Goal: Task Accomplishment & Management: Use online tool/utility

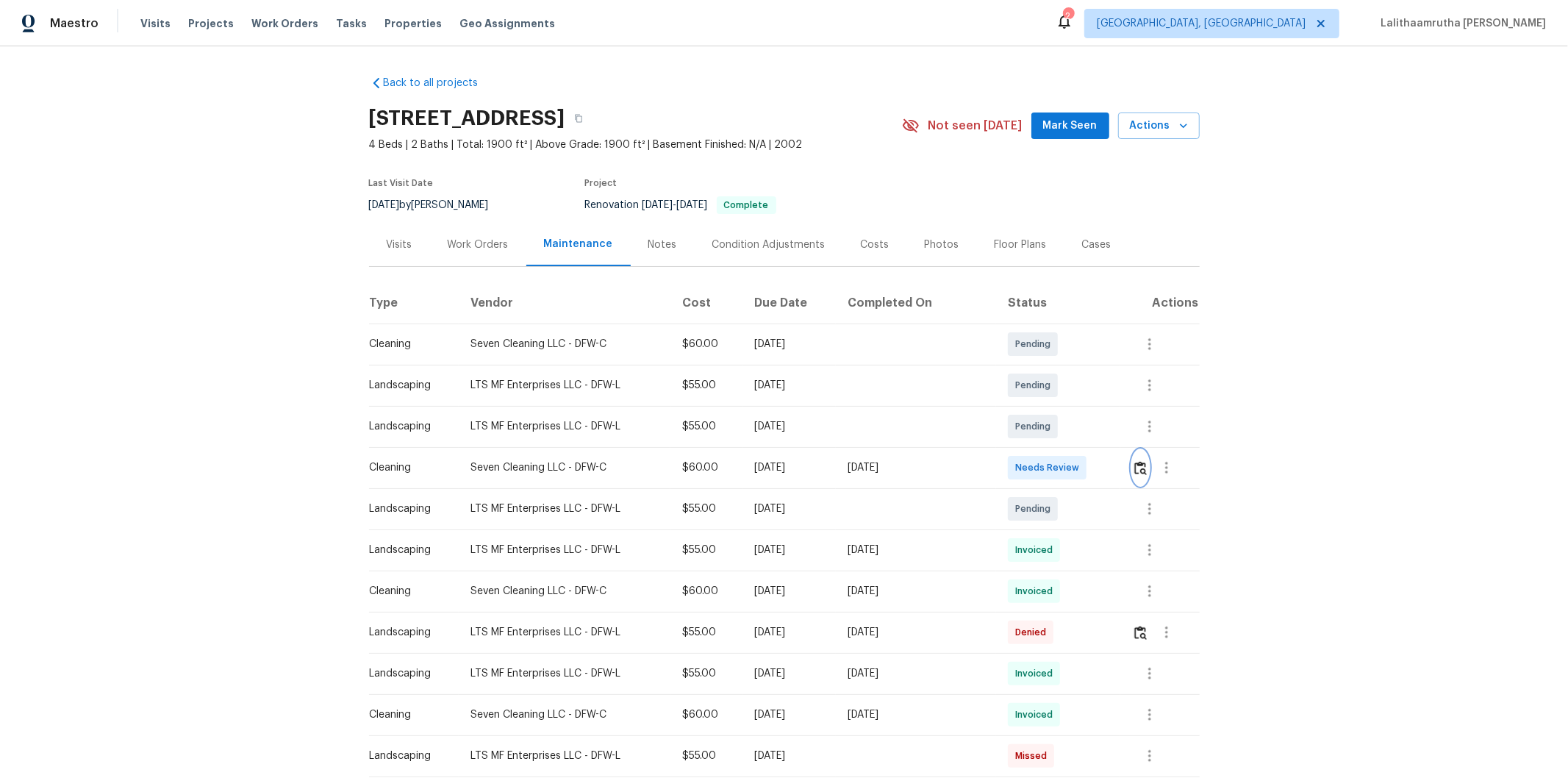
click at [1134, 468] on img "button" at bounding box center [1140, 468] width 13 height 14
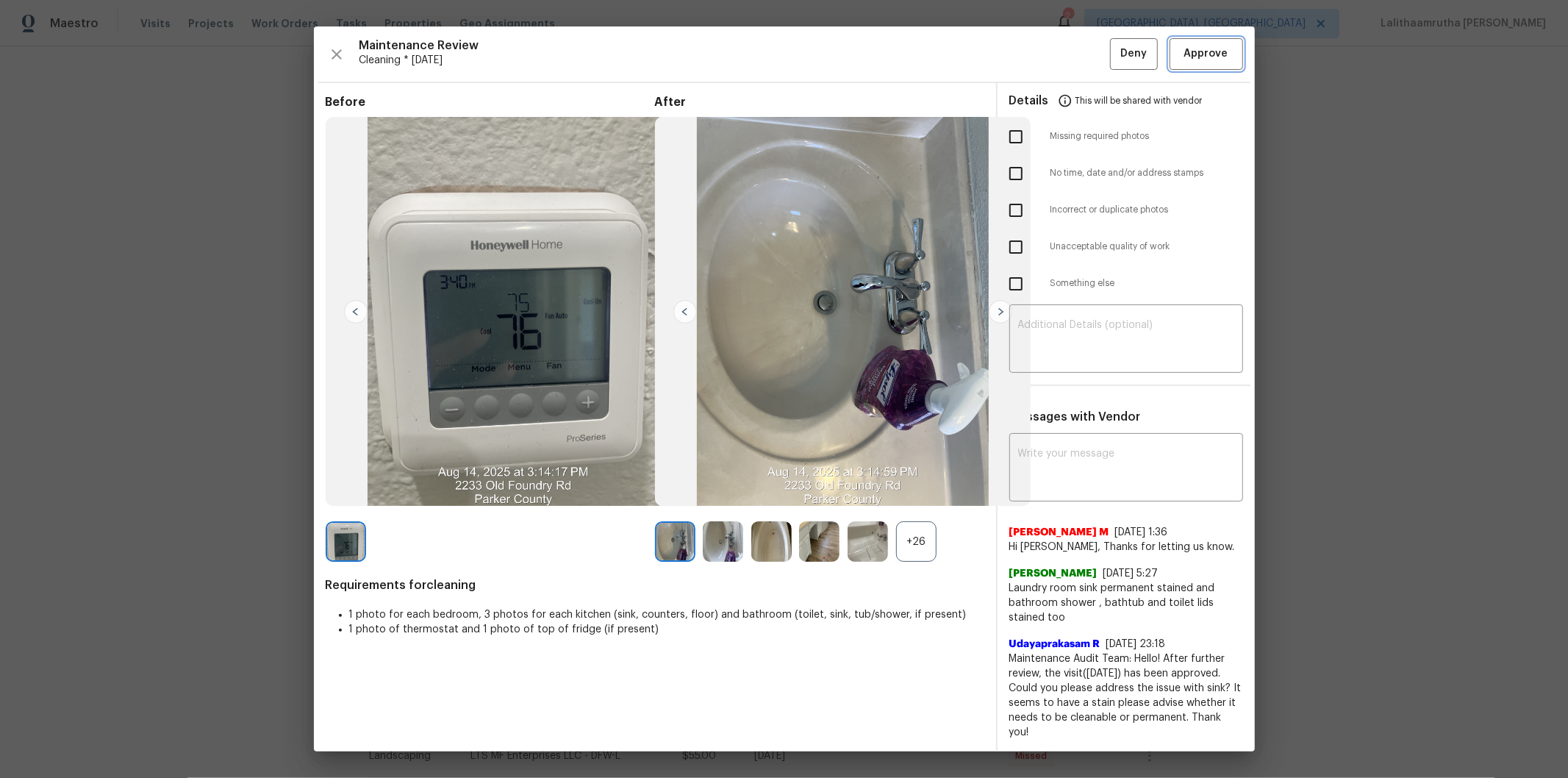
click at [1201, 58] on span "Approve" at bounding box center [1206, 53] width 45 height 19
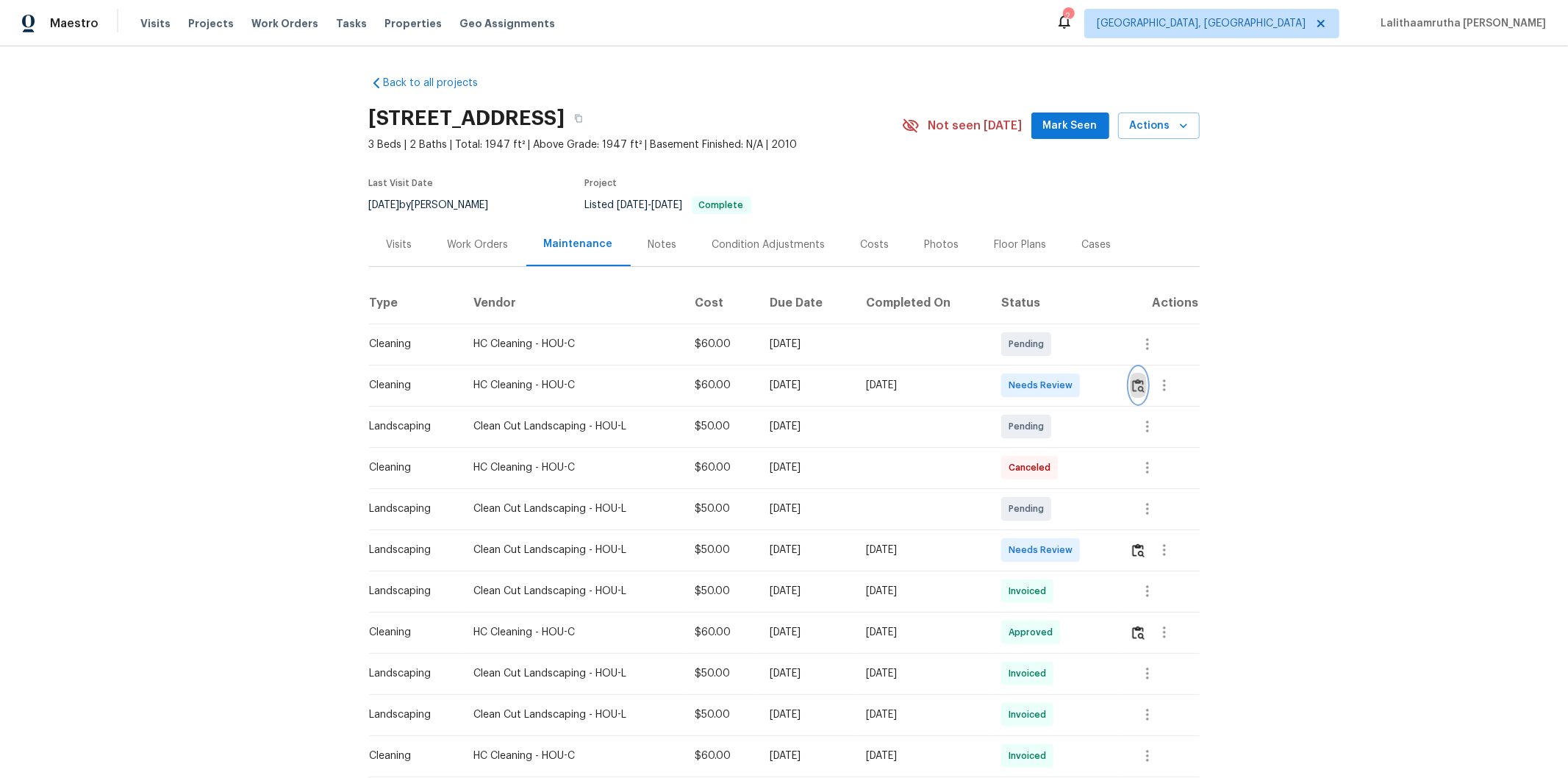
click at [1142, 382] on img "button" at bounding box center [1138, 385] width 13 height 14
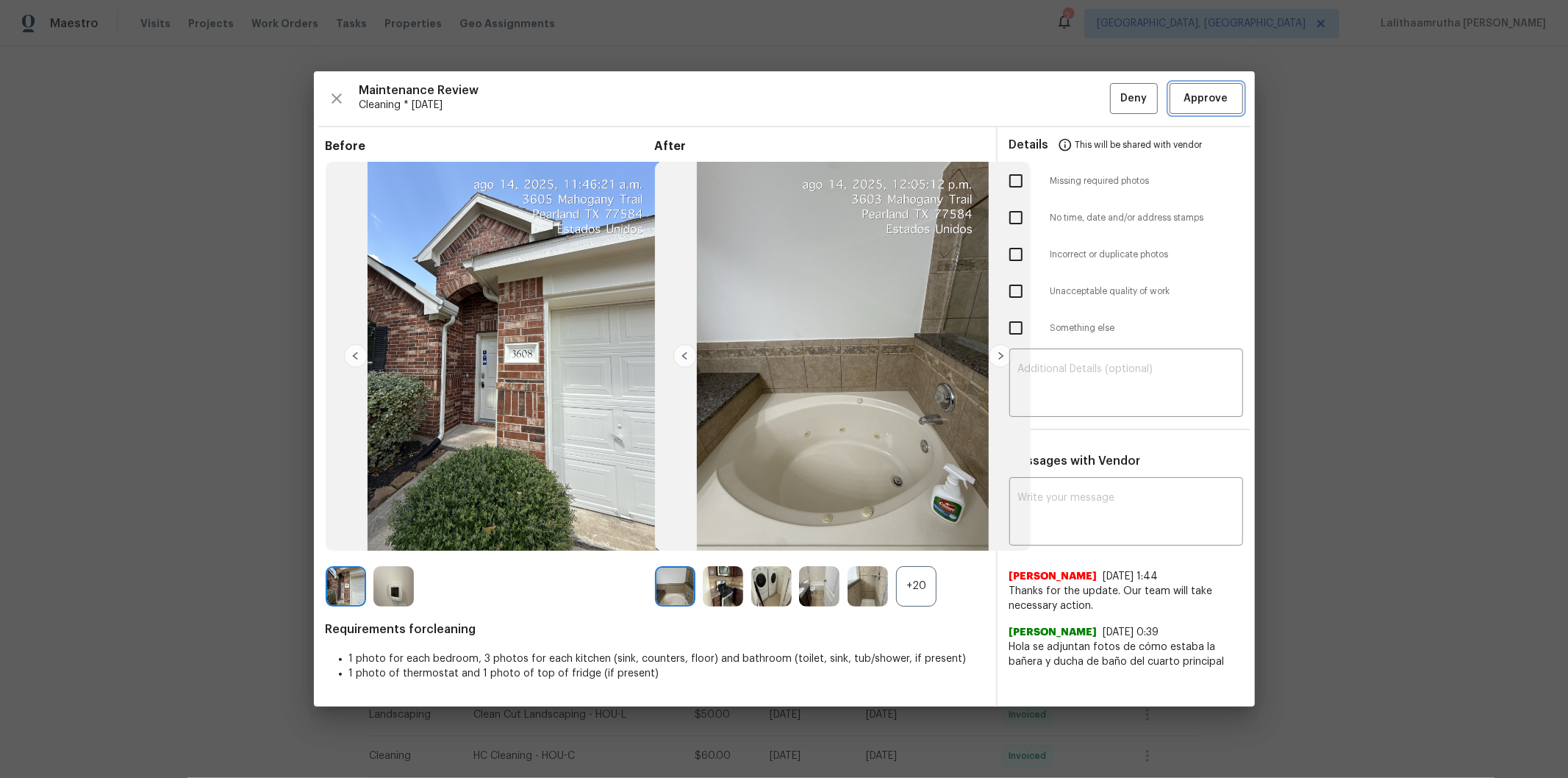
click at [1191, 87] on button "Approve" at bounding box center [1207, 99] width 73 height 32
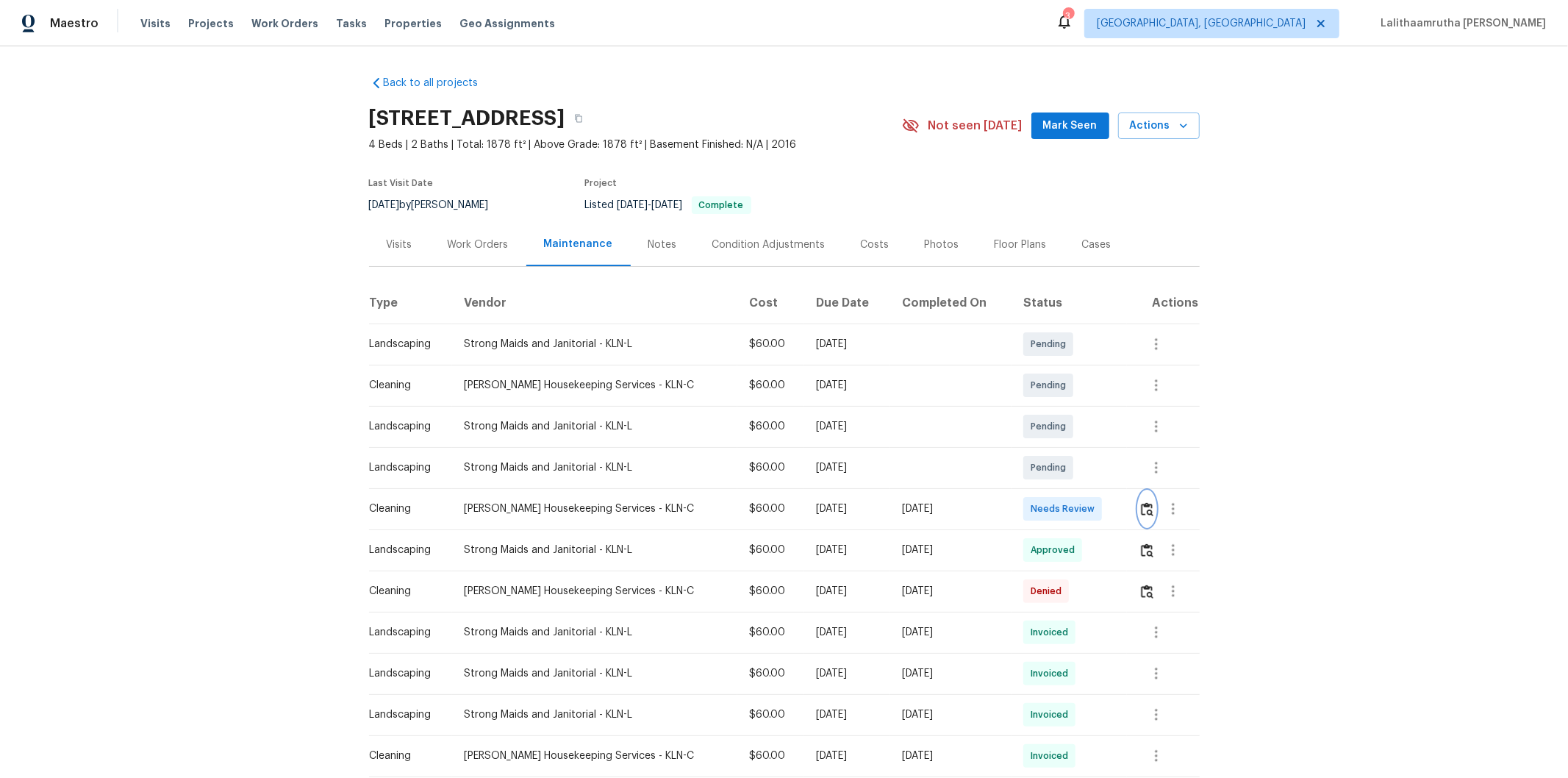
click at [1115, 519] on button "button" at bounding box center [1146, 509] width 17 height 36
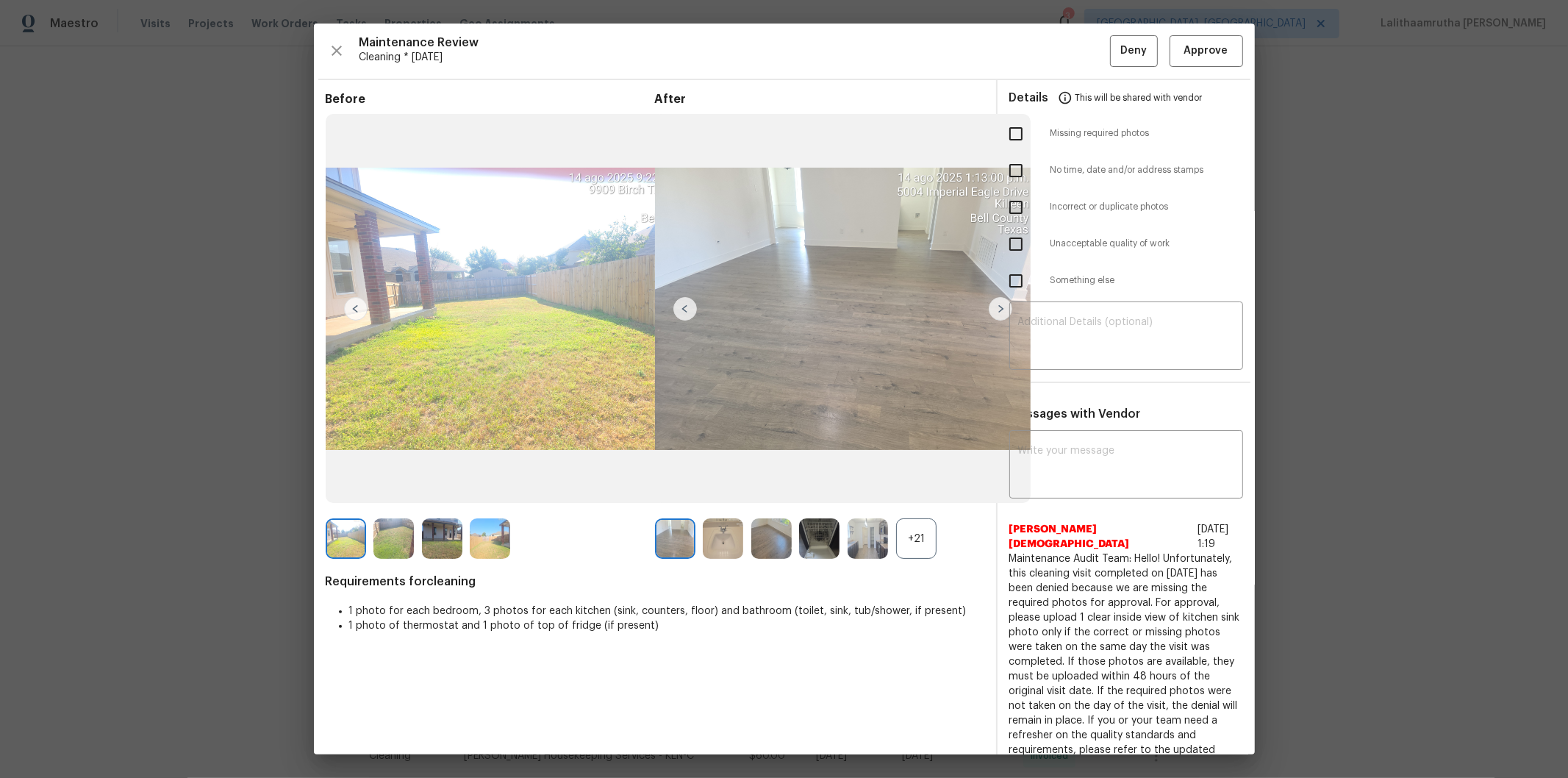
click at [1115, 89] on div "Details This will be shared with vendor" at bounding box center [1127, 98] width 234 height 36
click at [1115, 52] on span "Approve" at bounding box center [1206, 50] width 45 height 19
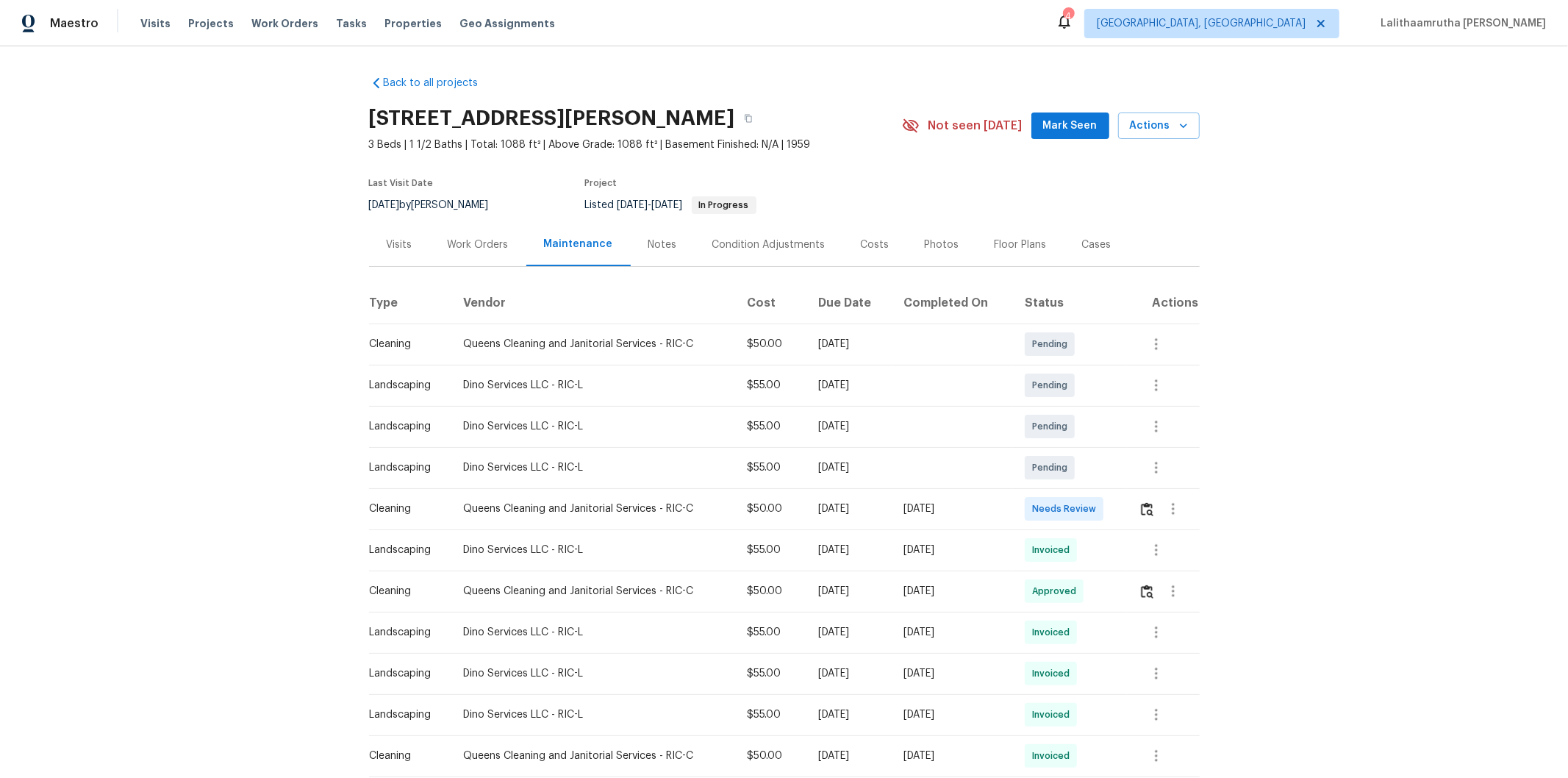
click at [1115, 508] on td at bounding box center [1162, 509] width 72 height 42
click at [1115, 513] on img "button" at bounding box center [1147, 509] width 13 height 14
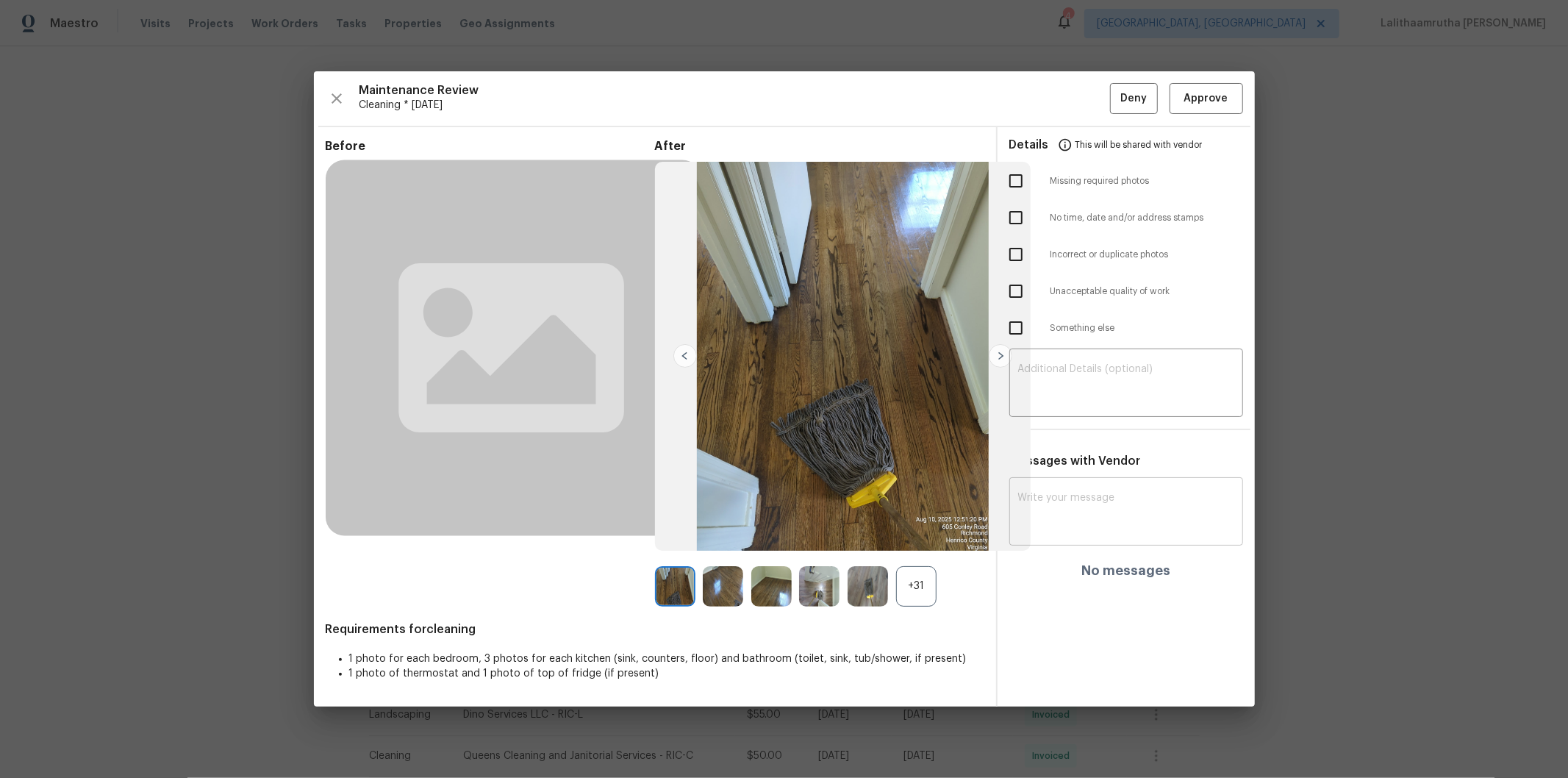
click at [1108, 510] on textarea at bounding box center [1127, 514] width 216 height 42
paste textarea "Maintenance Audit Team: Hello! Unfortunately, this cleaning visit completed on …"
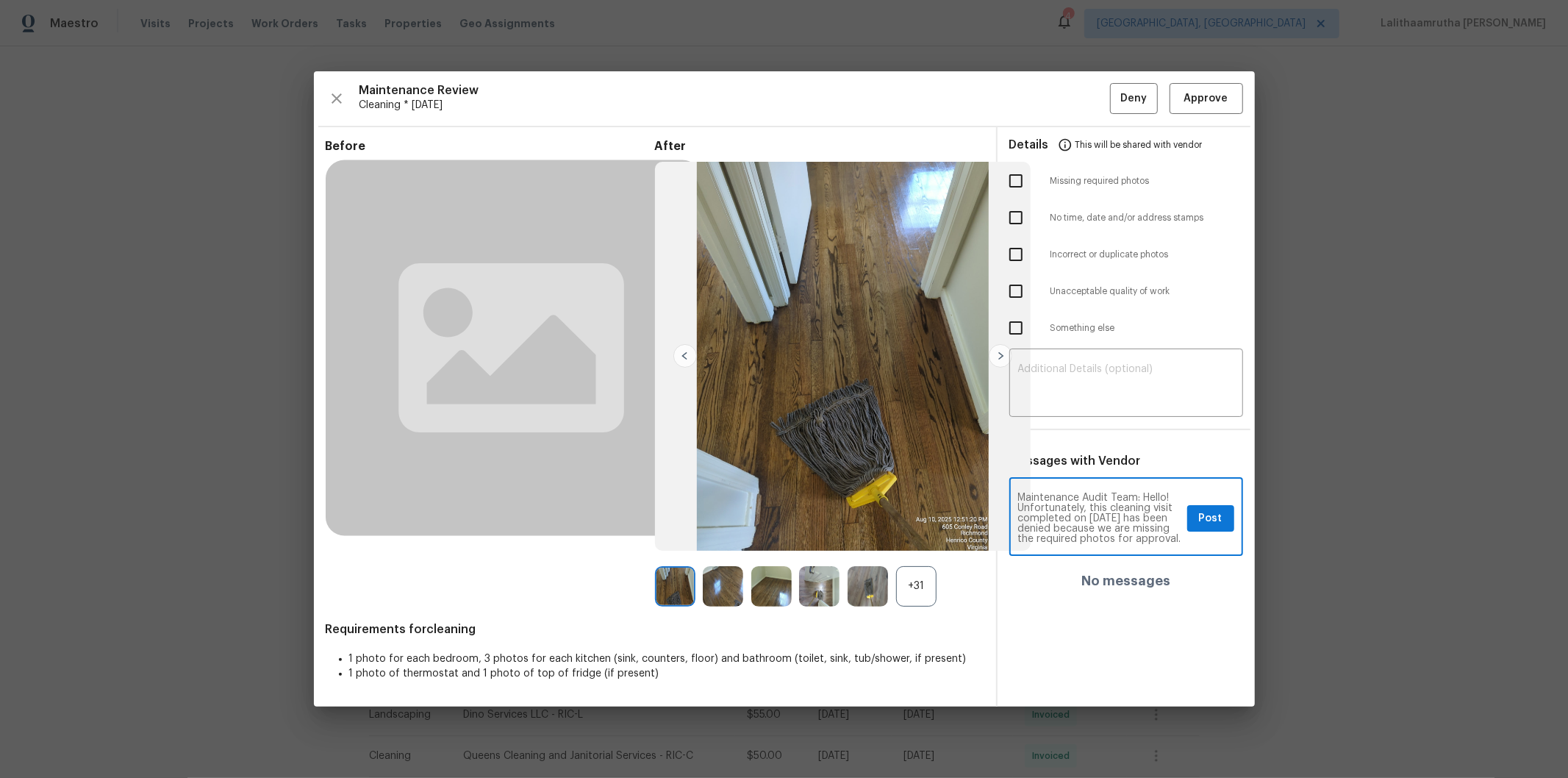
scroll to position [33, 0]
click at [1040, 523] on textarea "Maintenance Audit Team: Hello! Unfortunately, this cleaning visit completed on …" at bounding box center [1100, 519] width 163 height 51
type textarea "Maintenance Audit Team: Hello! Unfortunately, this cleaning visit completed on …"
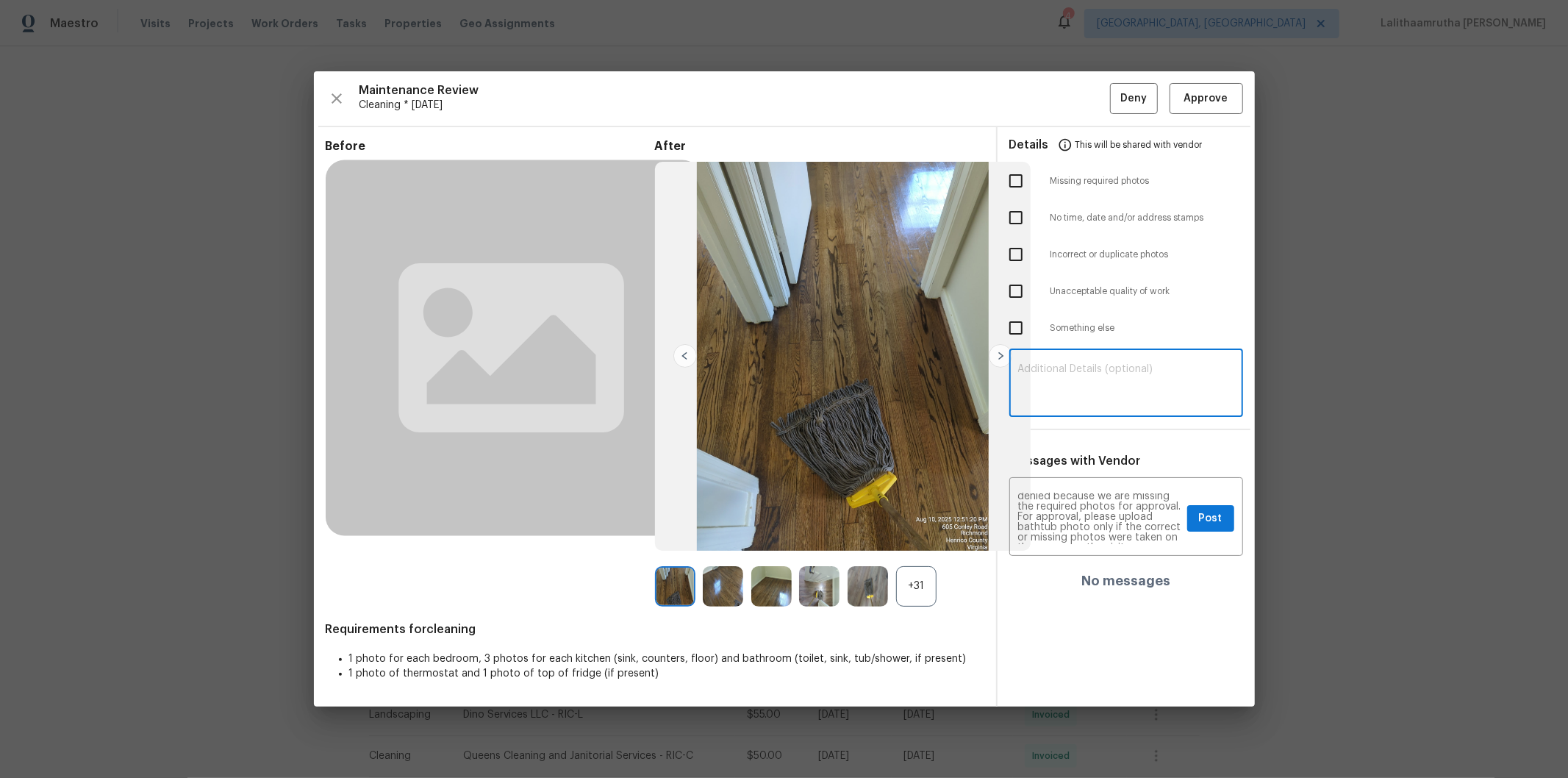
click at [1098, 385] on textarea at bounding box center [1127, 385] width 216 height 42
paste textarea "Maintenance Audit Team: Hello! Unfortunately, this cleaning visit completed on …"
click at [1115, 387] on textarea "Maintenance Audit Team: Hello! Unfortunately, this cleaning visit completed on …" at bounding box center [1127, 385] width 216 height 42
type textarea "Maintenance Audit Team: Hello! Unfortunately, this cleaning visit completed on …"
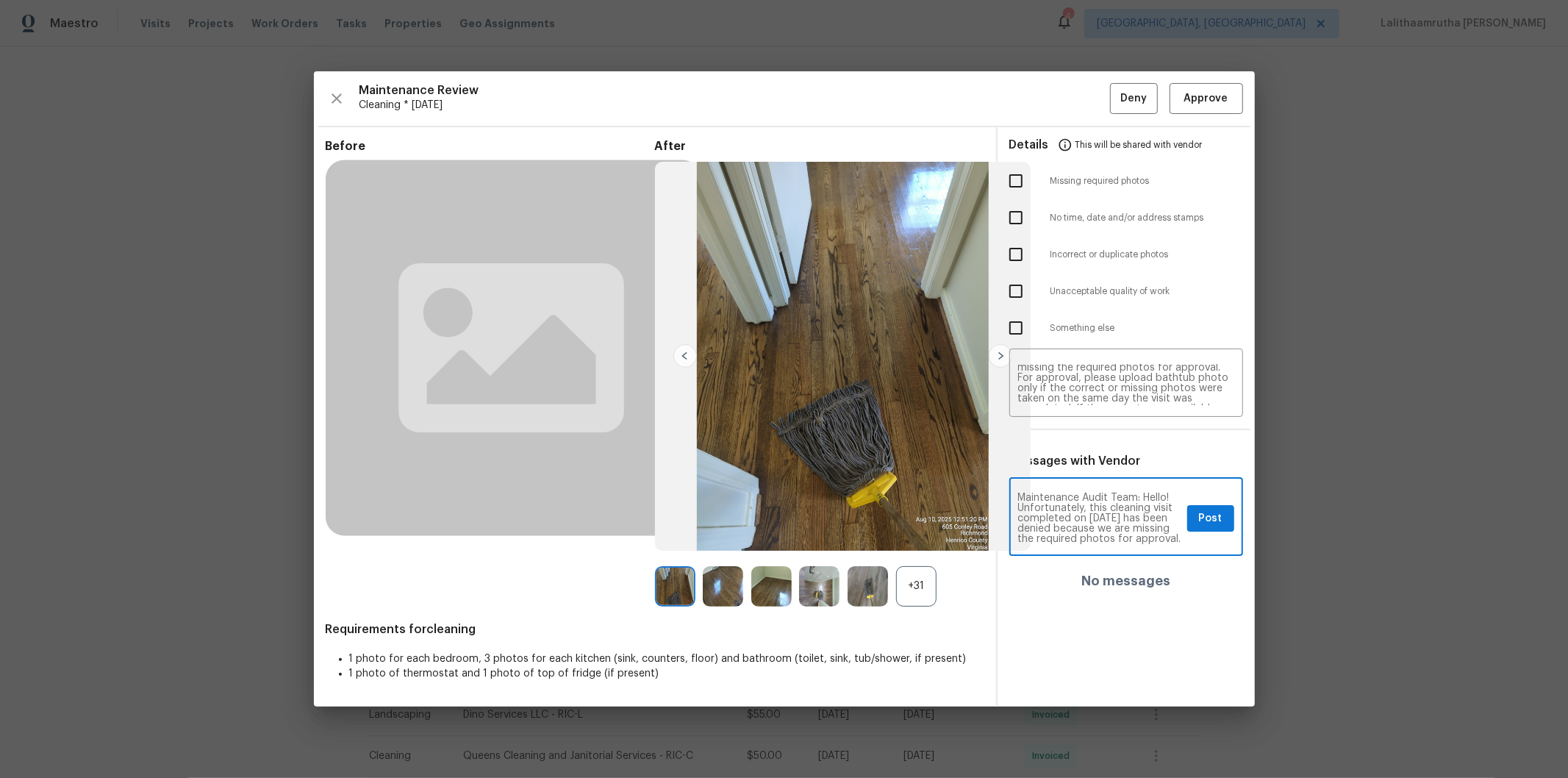
click at [1042, 523] on textarea "Maintenance Audit Team: Hello! Unfortunately, this cleaning visit completed on …" at bounding box center [1100, 519] width 163 height 51
type textarea "Maintenance Audit Team: Hello! Unfortunately, this cleaning visit completed on …"
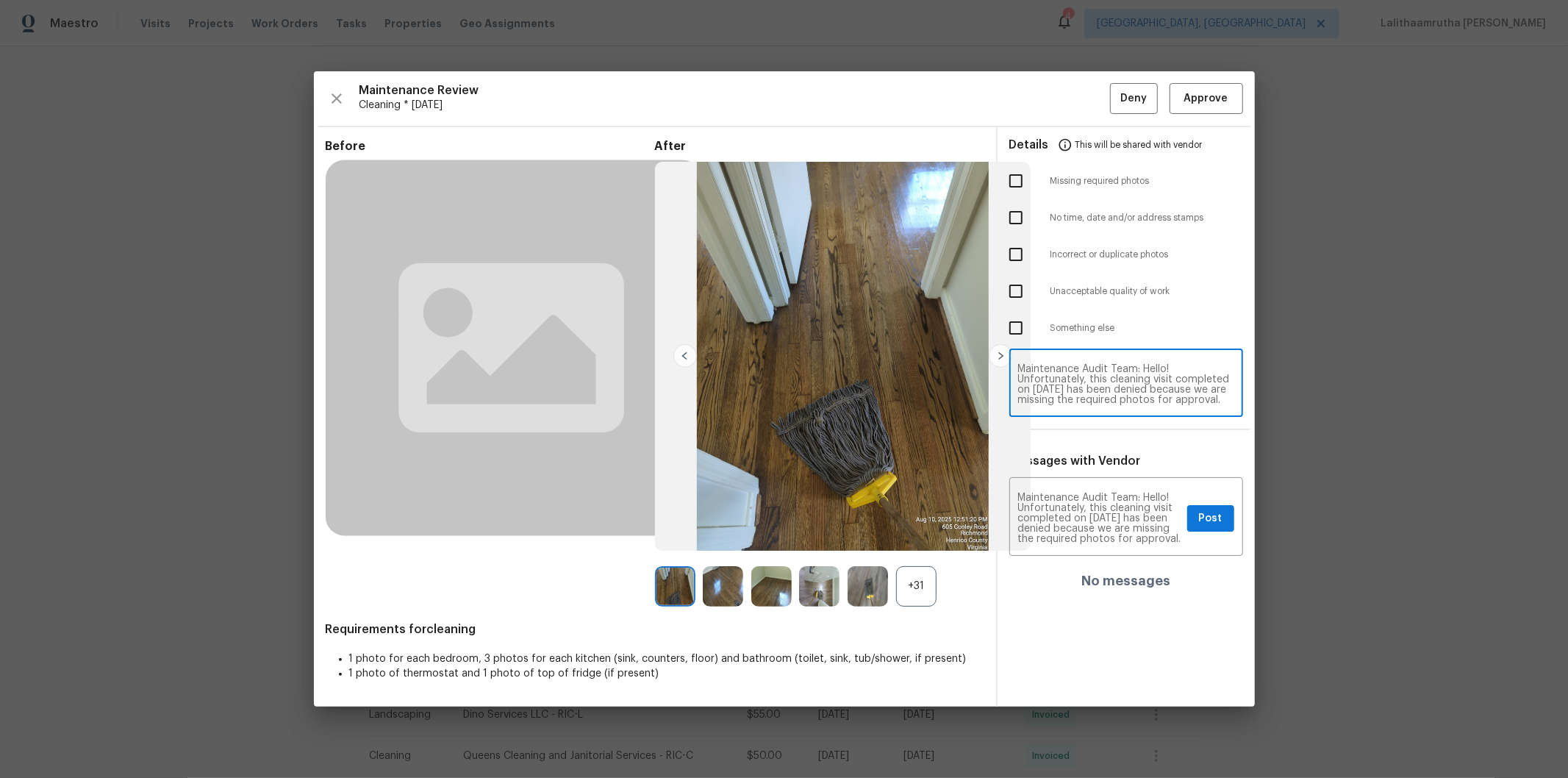
click at [1114, 387] on textarea "Maintenance Audit Team: Hello! Unfortunately, this cleaning visit completed on …" at bounding box center [1127, 385] width 216 height 42
type textarea "Maintenance Audit Team: Hello! Unfortunately, this cleaning visit completed on …"
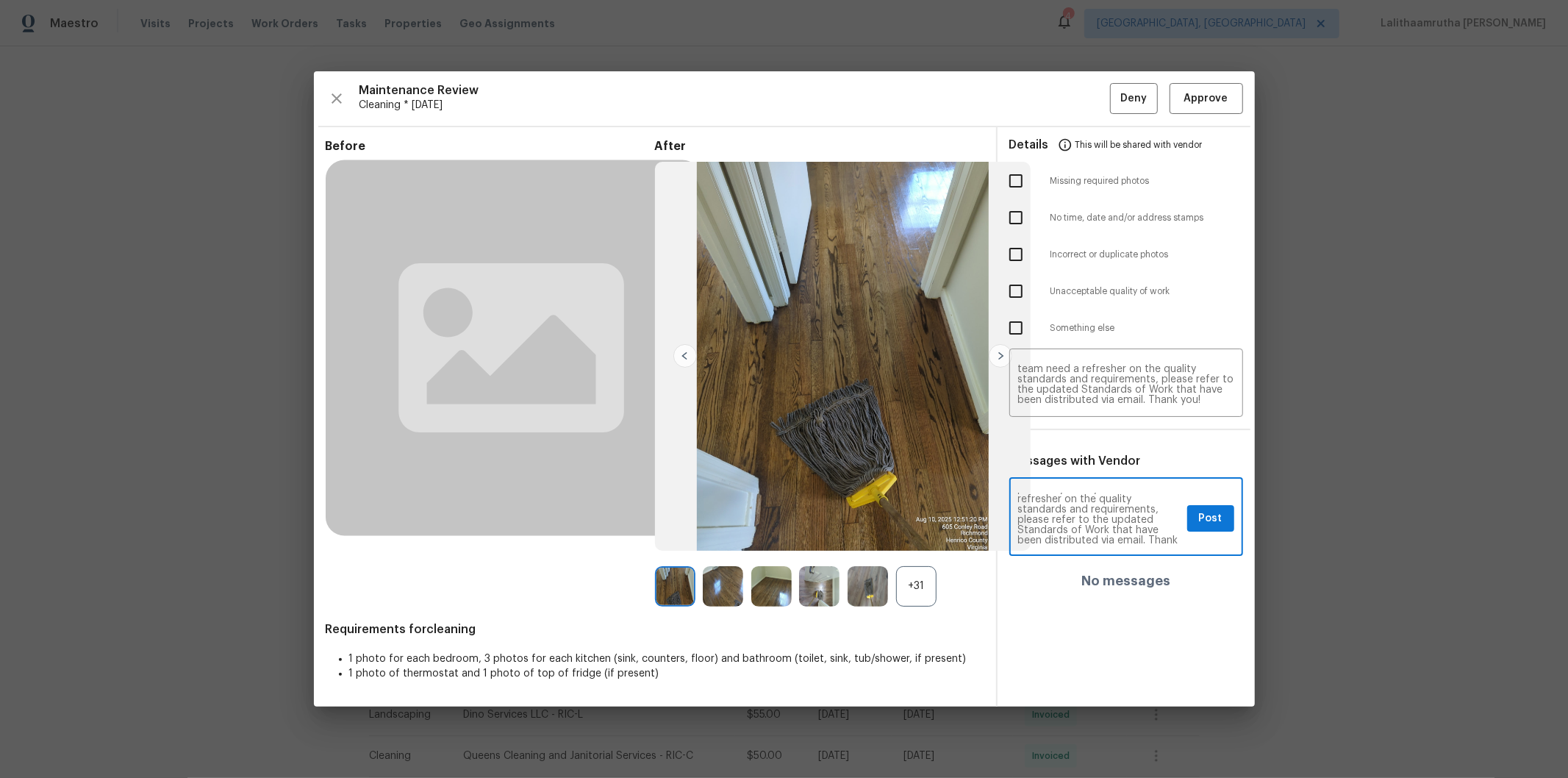
scroll to position [195, 0]
click at [1115, 520] on button "Post" at bounding box center [1211, 518] width 48 height 27
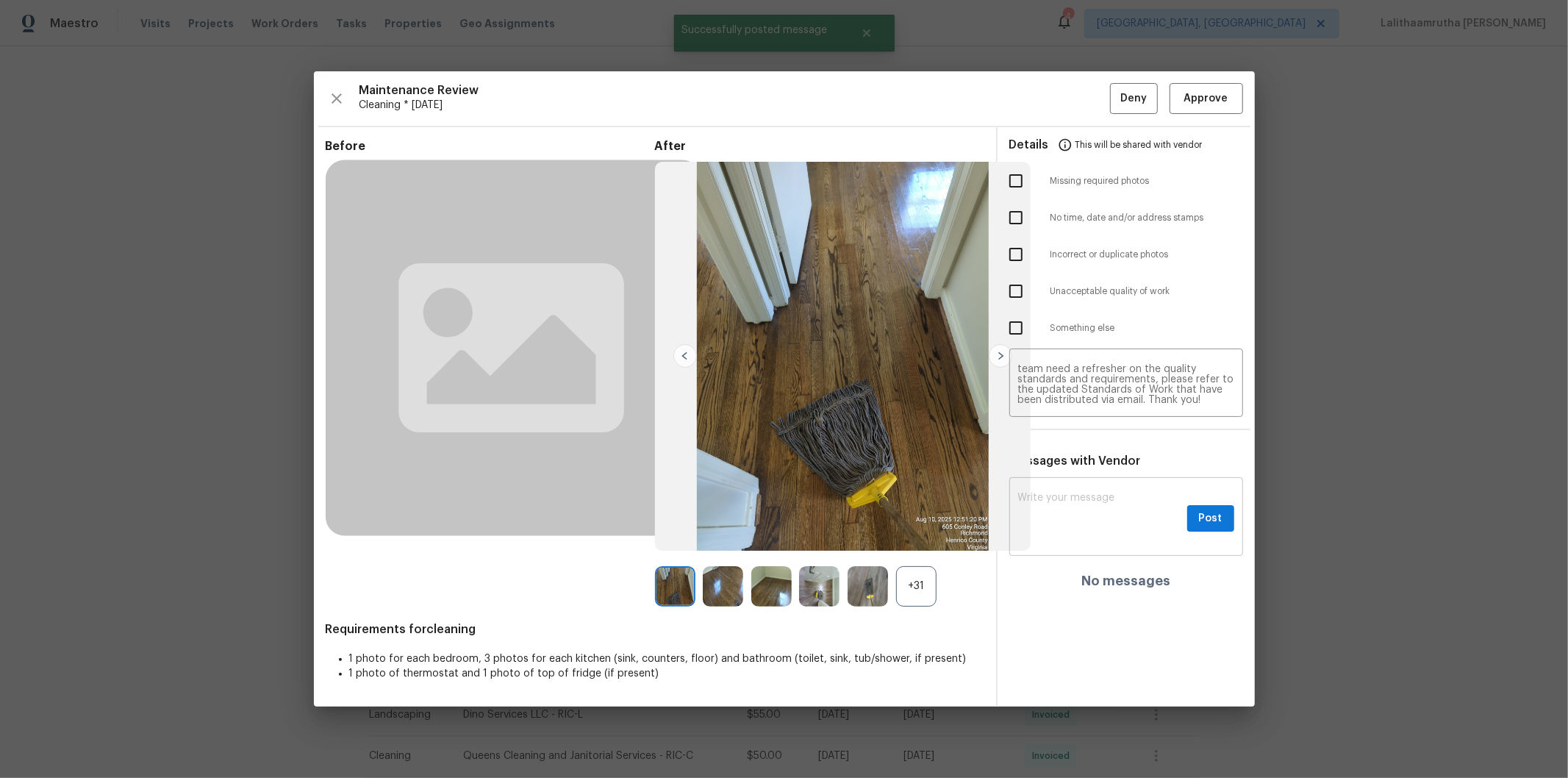
scroll to position [0, 0]
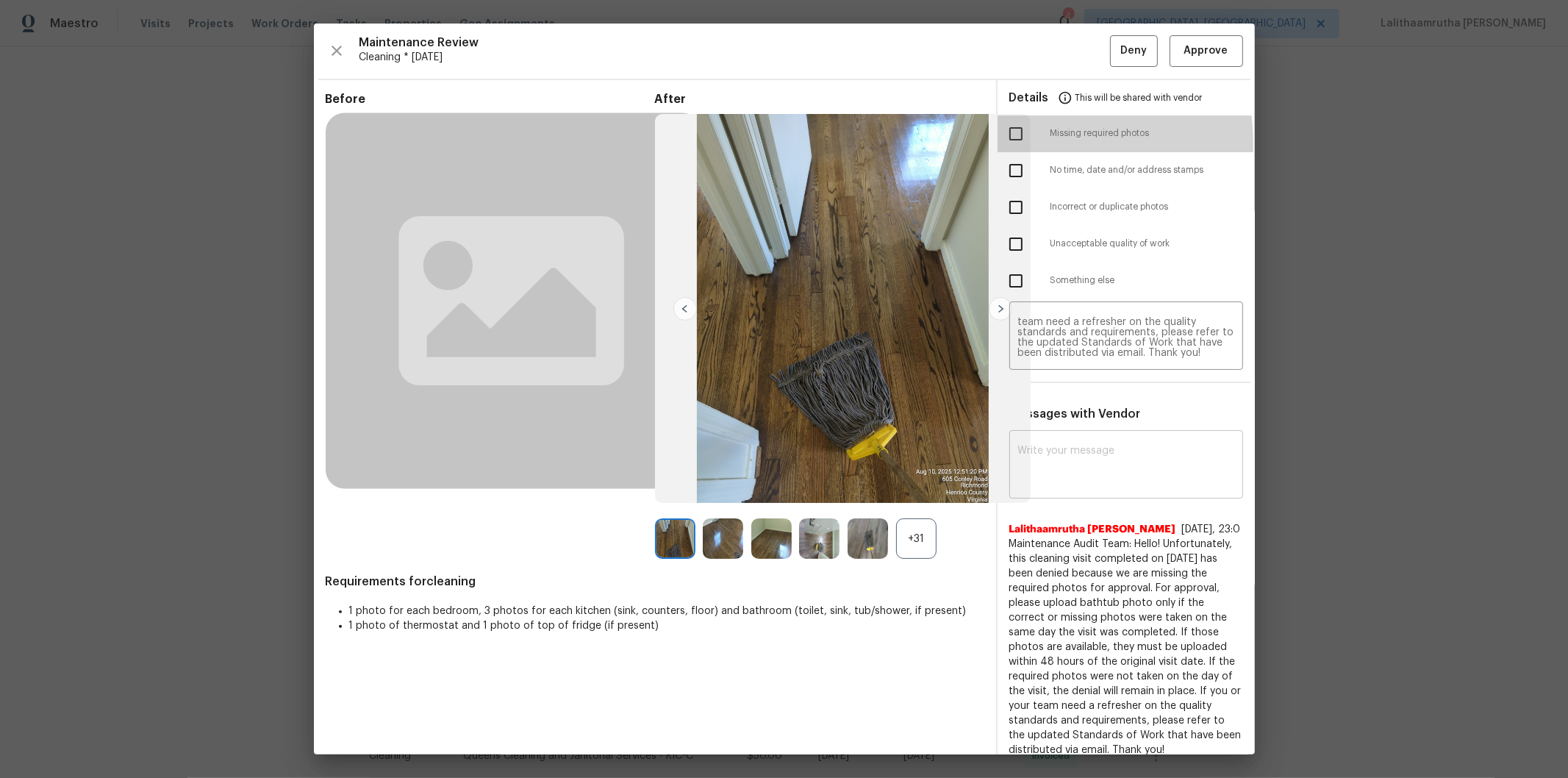
click at [1001, 145] on input "checkbox" at bounding box center [1016, 134] width 31 height 31
checkbox input "true"
click at [1115, 49] on span "Deny" at bounding box center [1133, 50] width 27 height 19
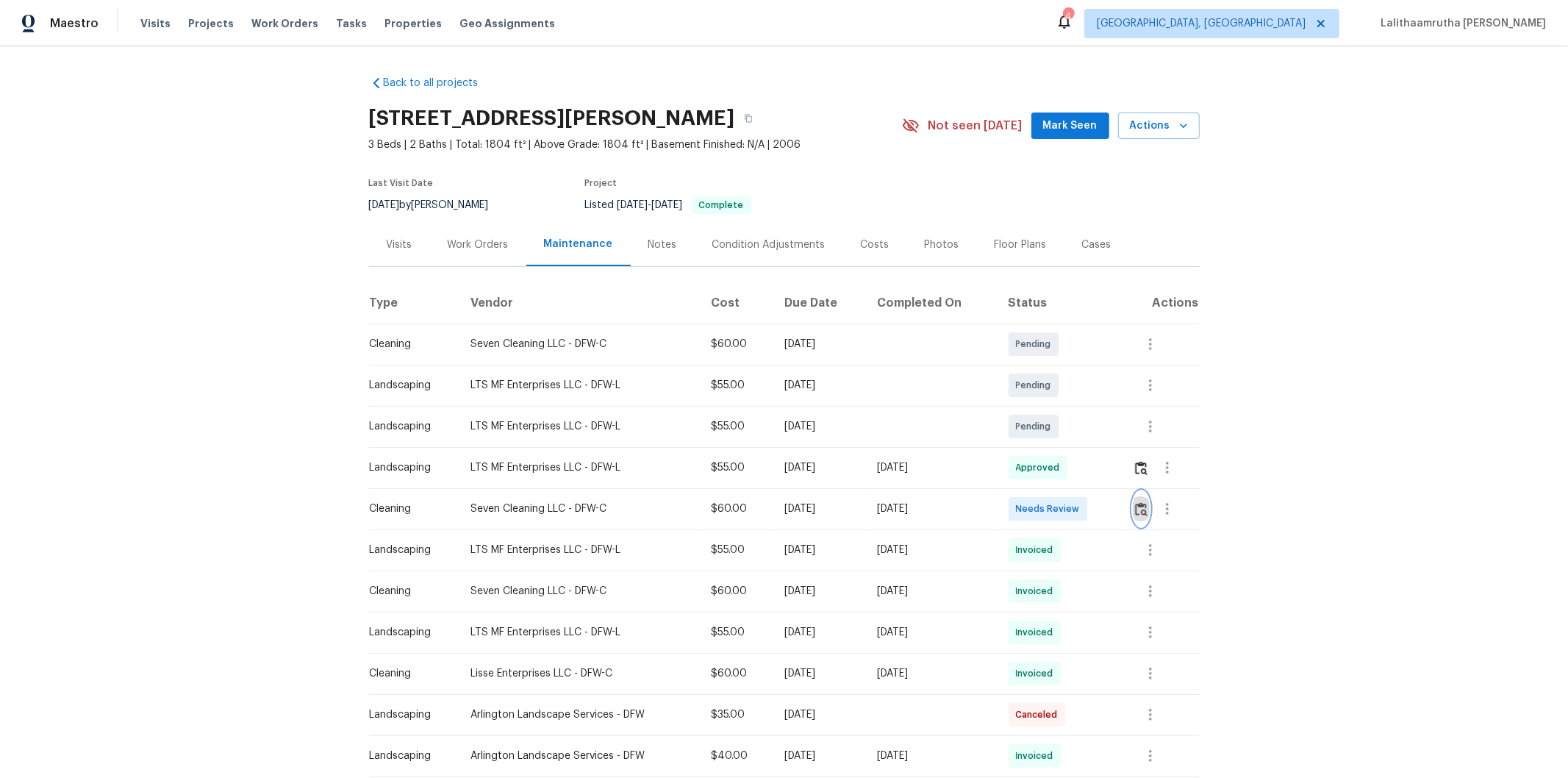
click at [1115, 509] on img "button" at bounding box center [1141, 509] width 13 height 14
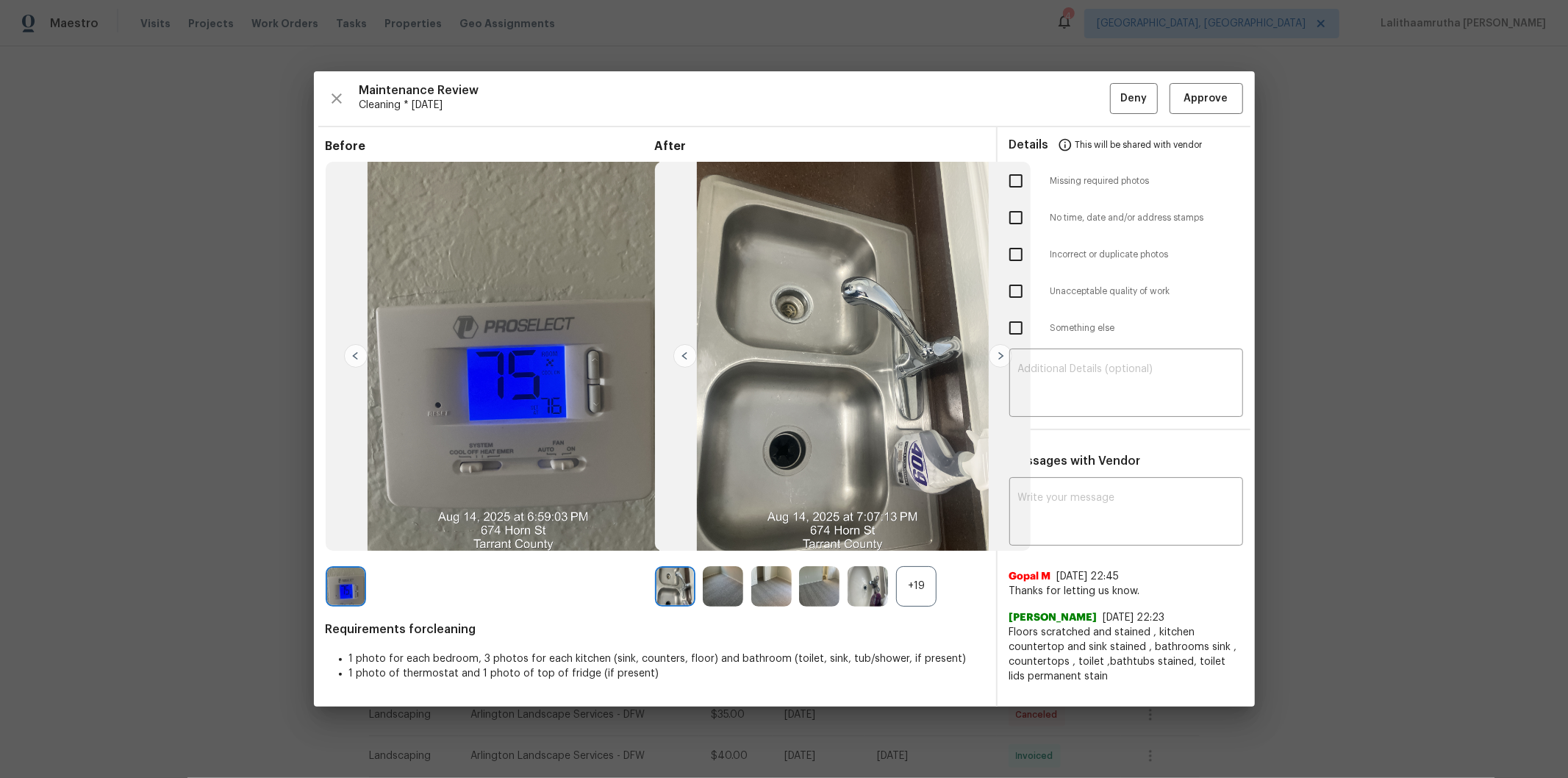
click at [1115, 77] on div "Maintenance Review Cleaning * Mon, Aug 11 Deny Approve Before After +19 Require…" at bounding box center [784, 389] width 941 height 635
click at [1115, 100] on span "Approve" at bounding box center [1206, 99] width 45 height 19
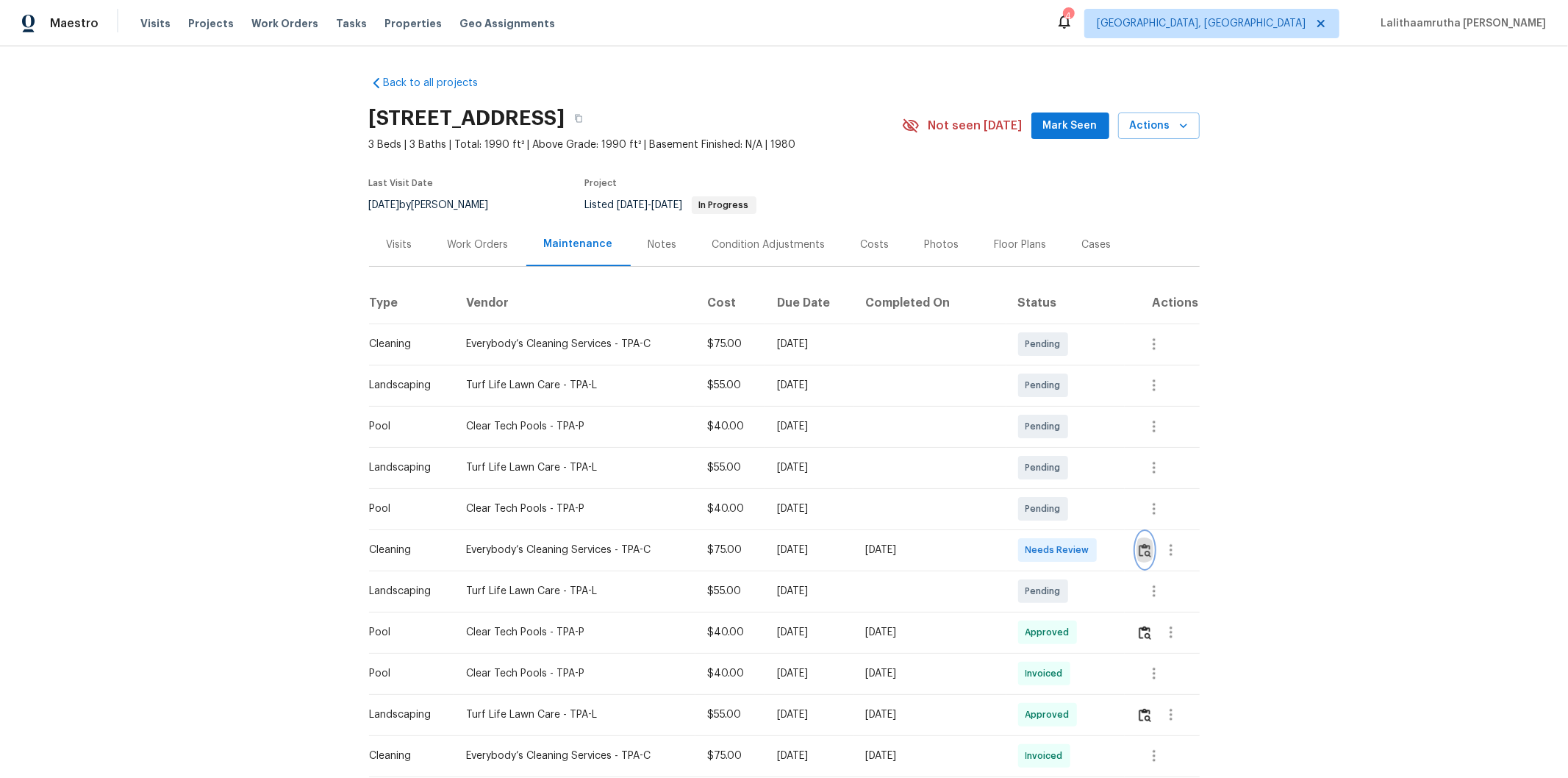
click at [1115, 523] on button "button" at bounding box center [1144, 550] width 17 height 36
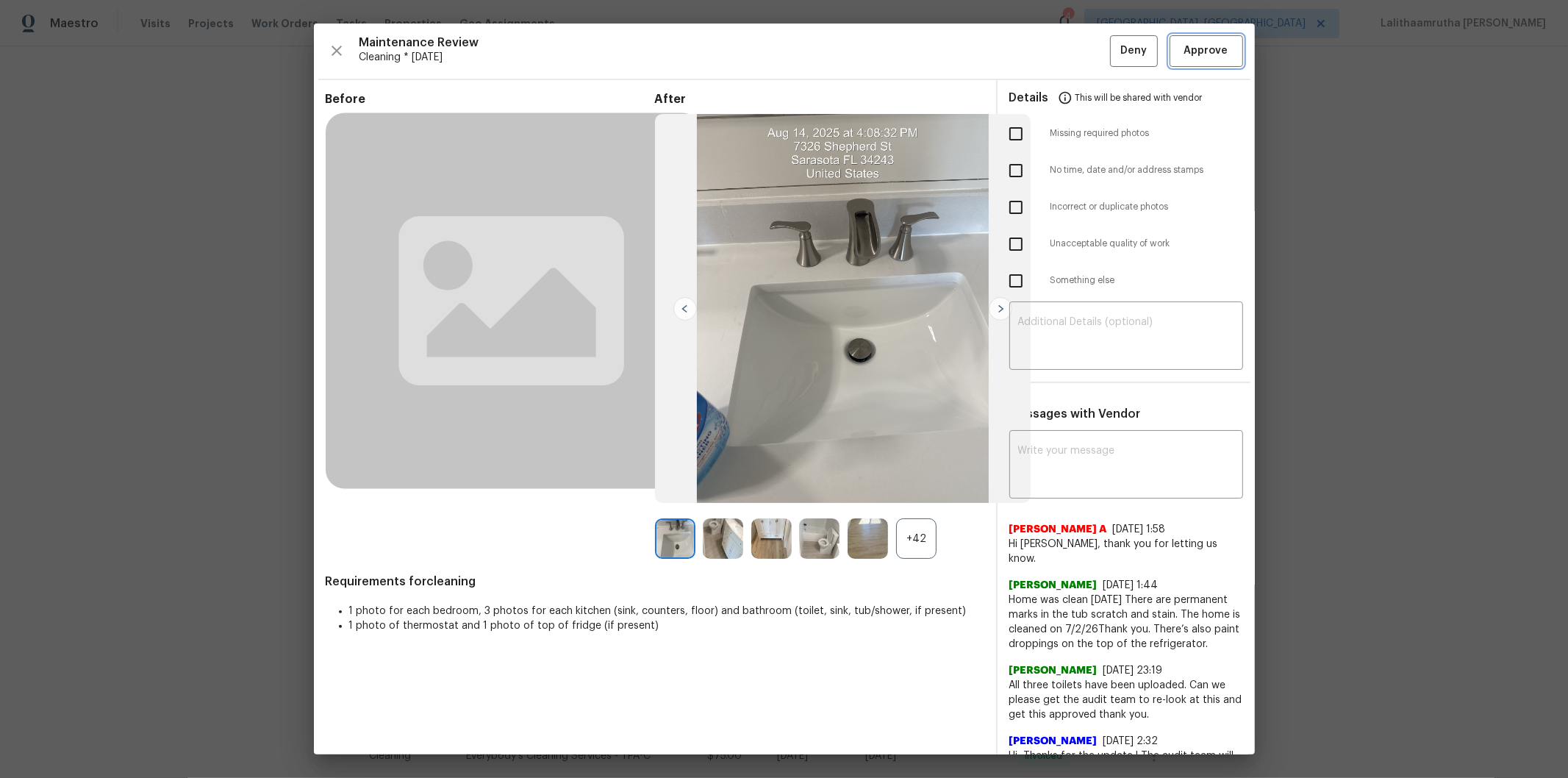
click at [1115, 45] on span "Approve" at bounding box center [1206, 50] width 45 height 19
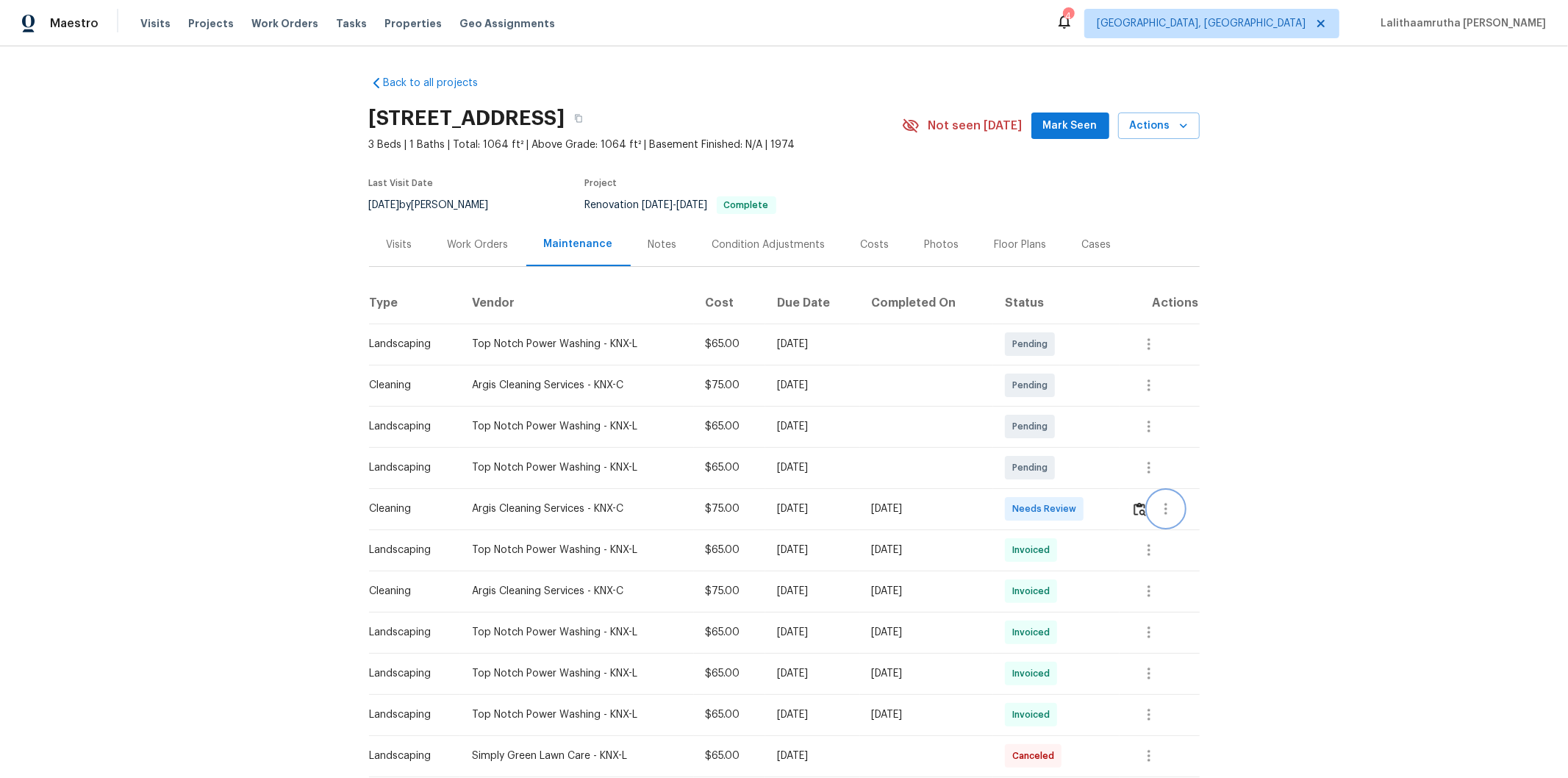
click at [1115, 504] on button "button" at bounding box center [1166, 509] width 36 height 36
click at [1115, 505] on div at bounding box center [784, 389] width 1568 height 778
click at [1115, 505] on img "button" at bounding box center [1139, 509] width 13 height 14
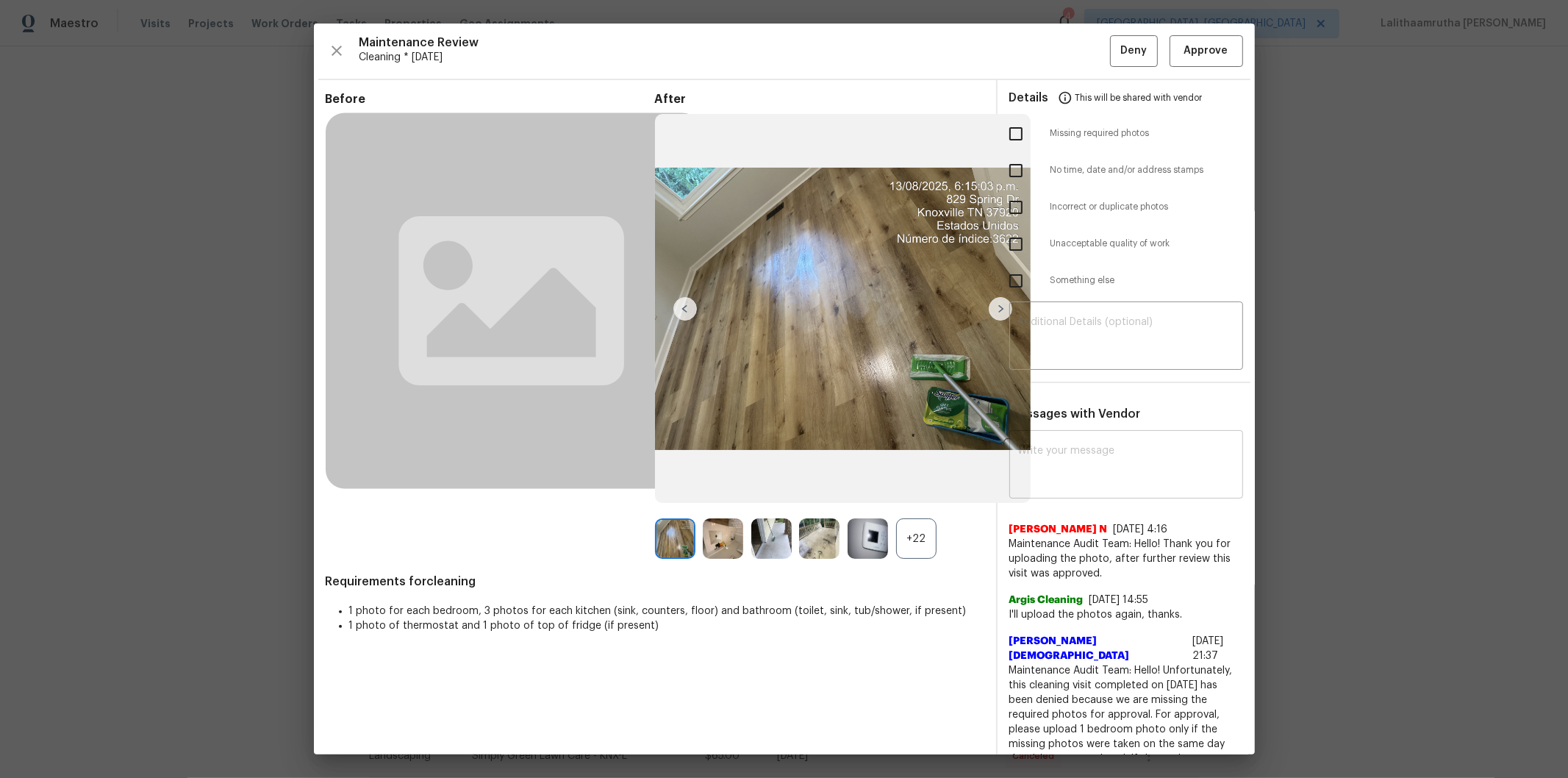
click at [1114, 457] on textarea at bounding box center [1127, 466] width 216 height 42
paste textarea "Maintenance Audit Team: Hello! Unfortunately, this cleaning visit completed on …"
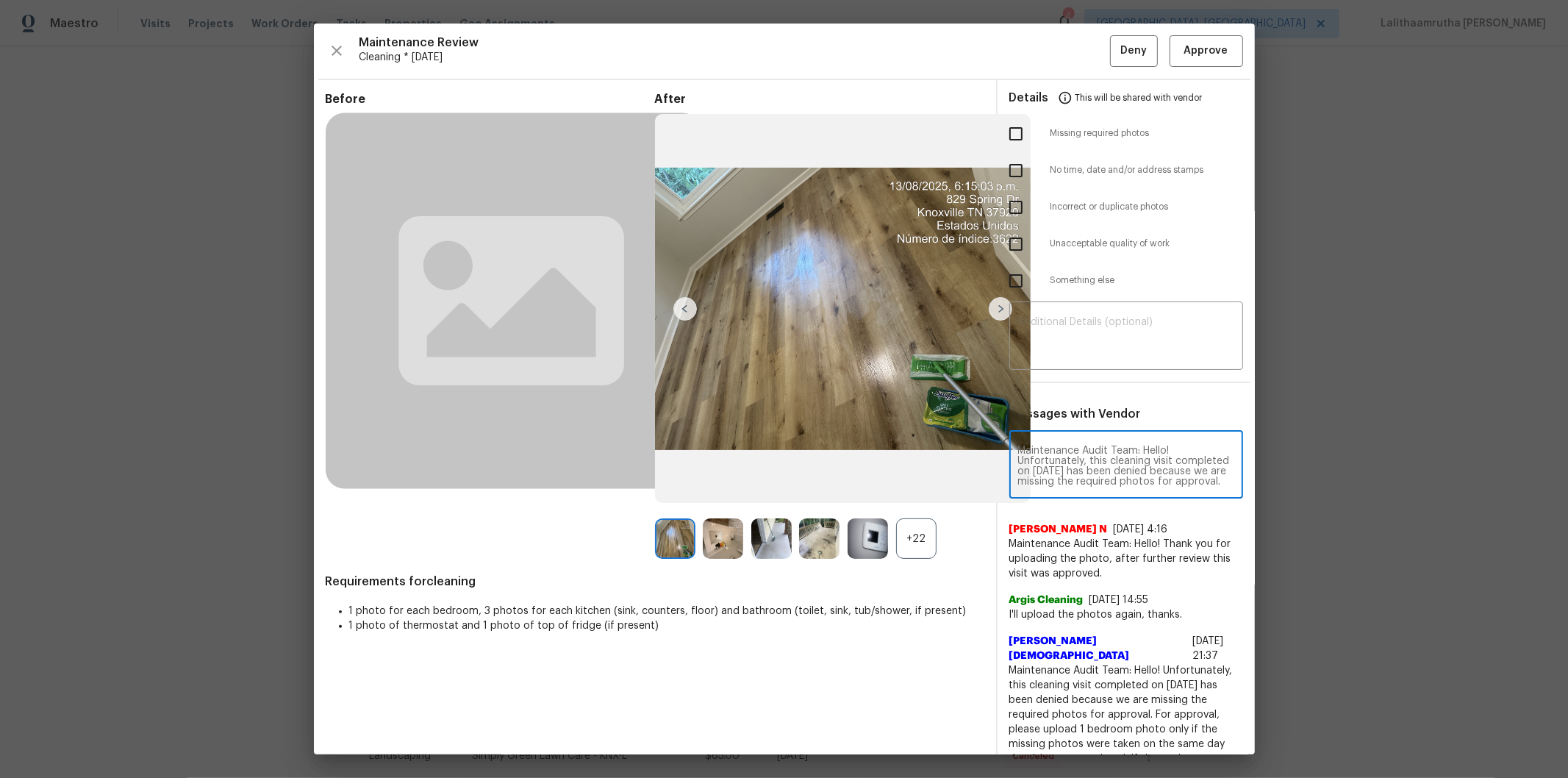
scroll to position [206, 0]
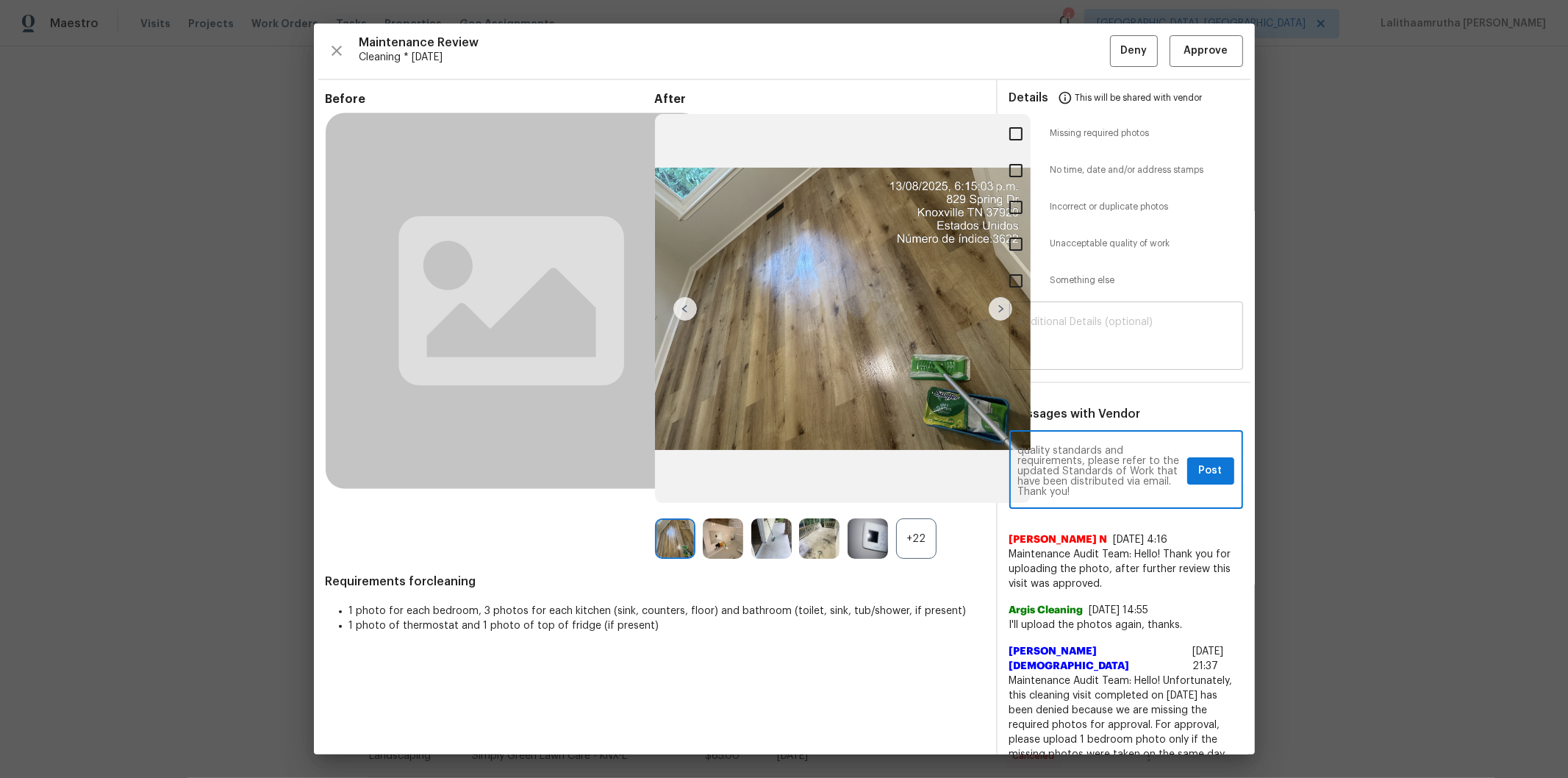
type textarea "Maintenance Audit Team: Hello! Unfortunately, this cleaning visit completed on …"
click at [1093, 358] on div "​" at bounding box center [1127, 337] width 234 height 64
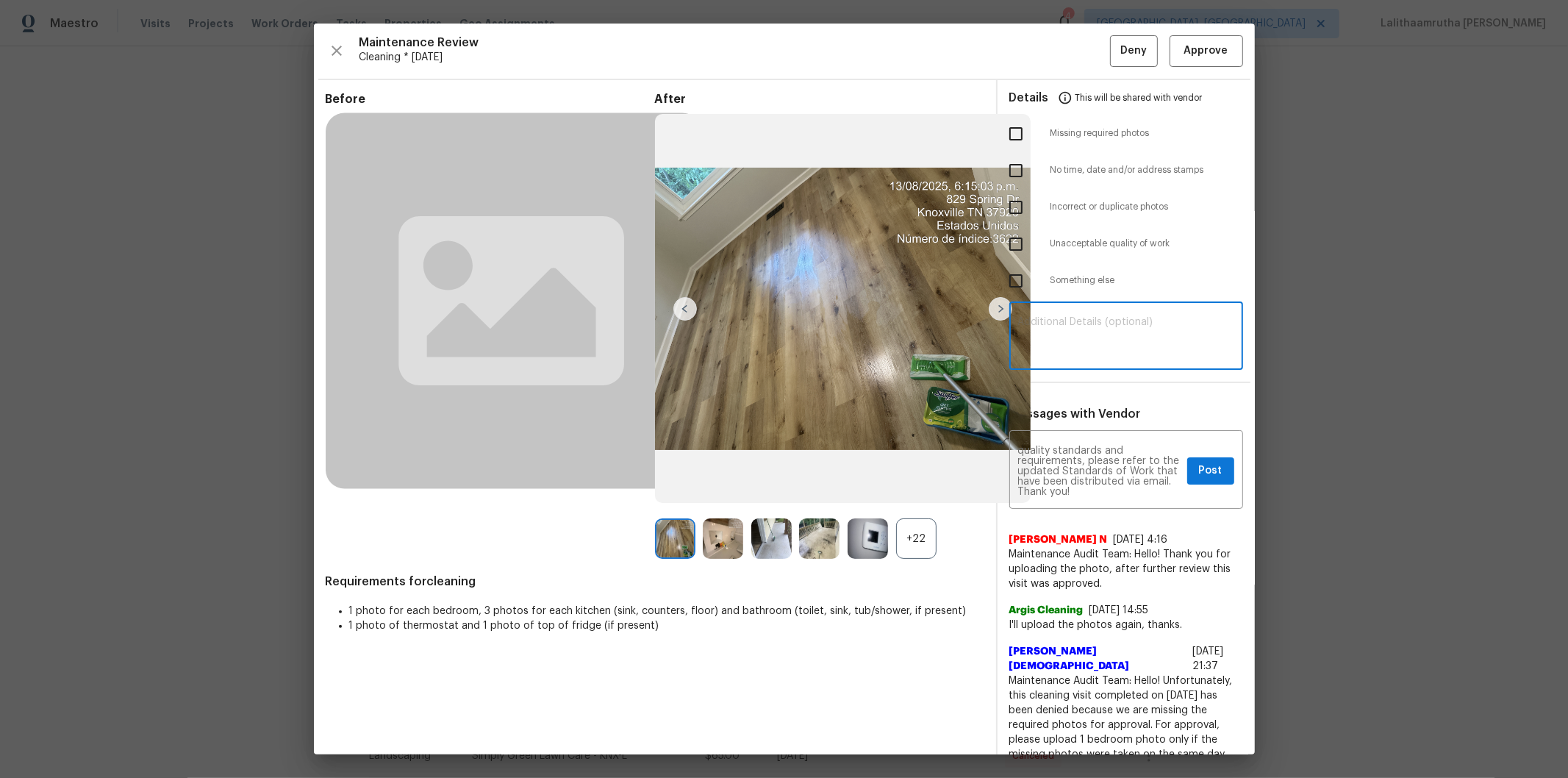
paste textarea "Maintenance Audit Team: Hello! Unfortunately, this cleaning visit completed on …"
type textarea "Maintenance Audit Team: Hello! Unfortunately, this cleaning visit completed on …"
click at [1004, 126] on input "checkbox" at bounding box center [1016, 134] width 31 height 31
checkbox input "true"
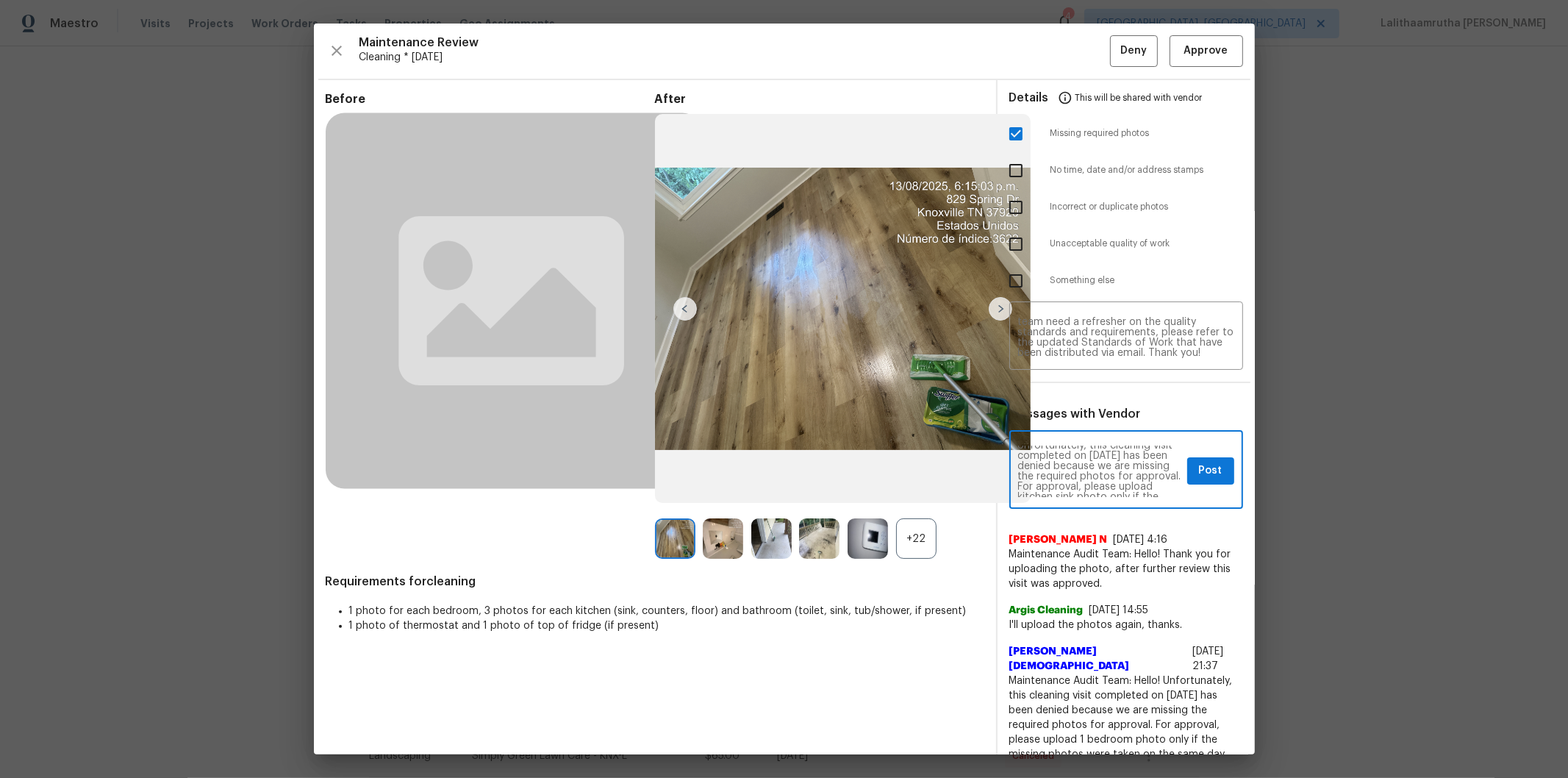
scroll to position [0, 0]
click at [1115, 473] on button "Post" at bounding box center [1211, 470] width 48 height 27
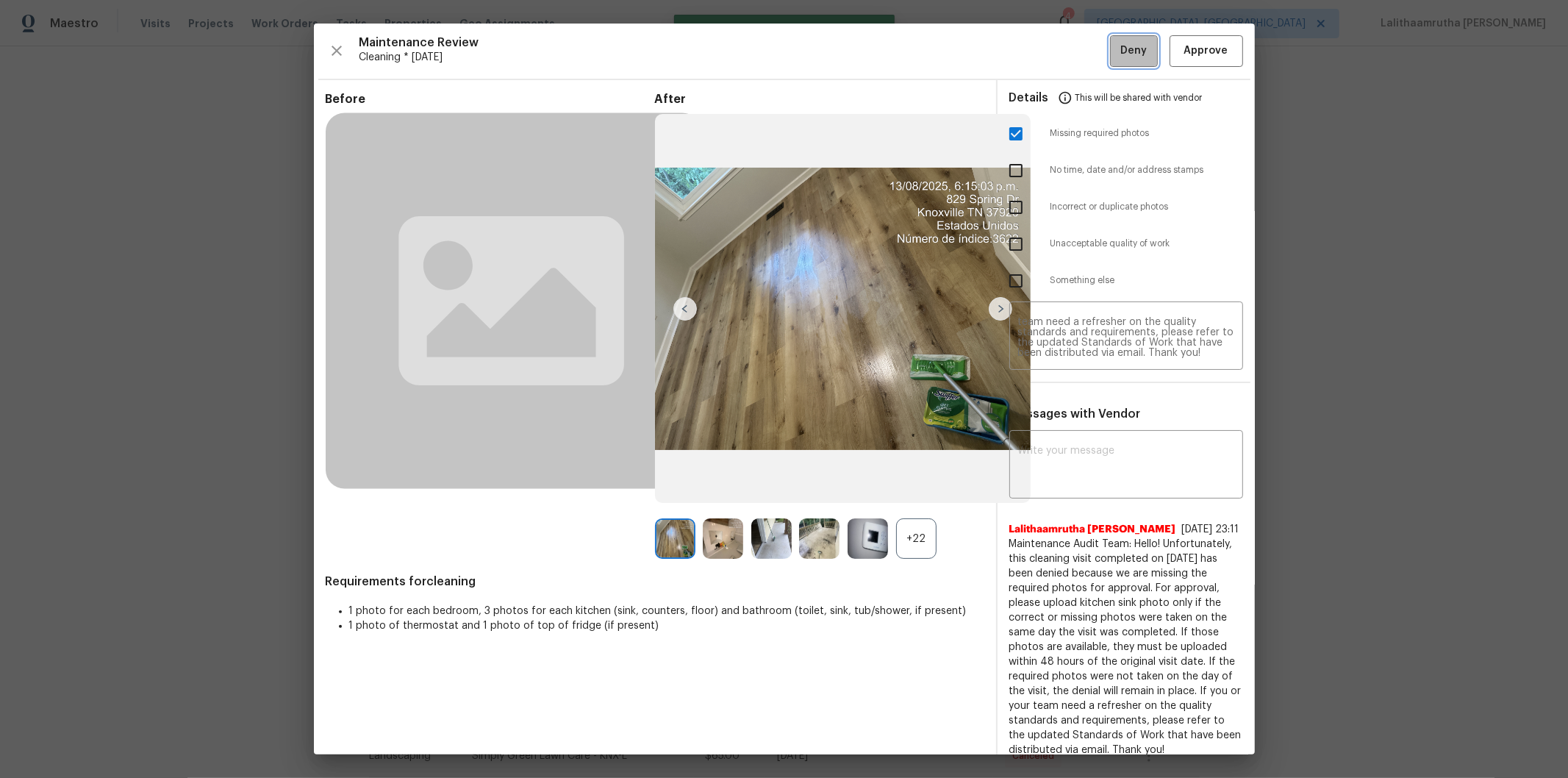
click at [1110, 39] on button "Deny" at bounding box center [1133, 51] width 48 height 32
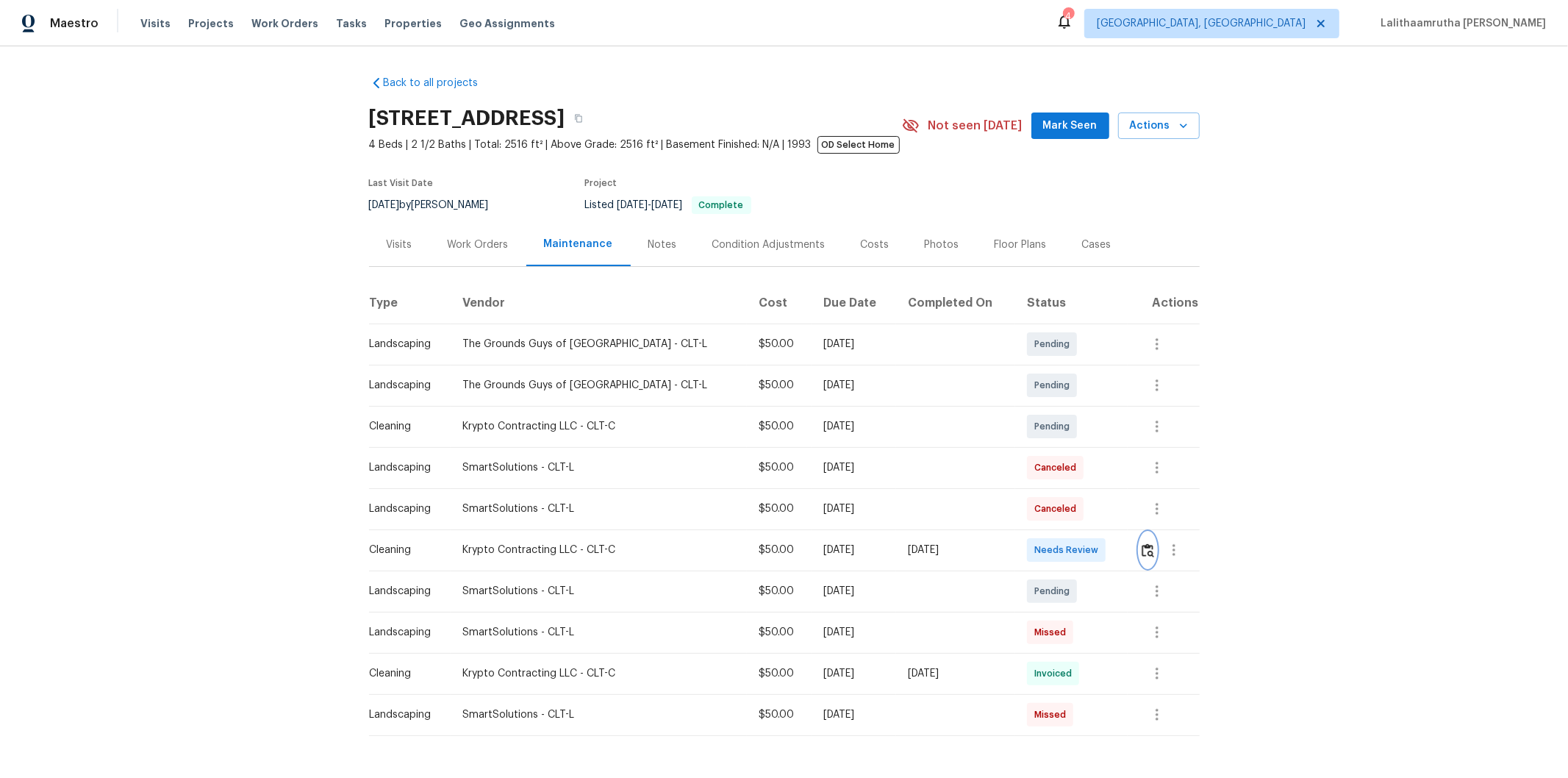
click at [1115, 523] on img "button" at bounding box center [1147, 550] width 13 height 14
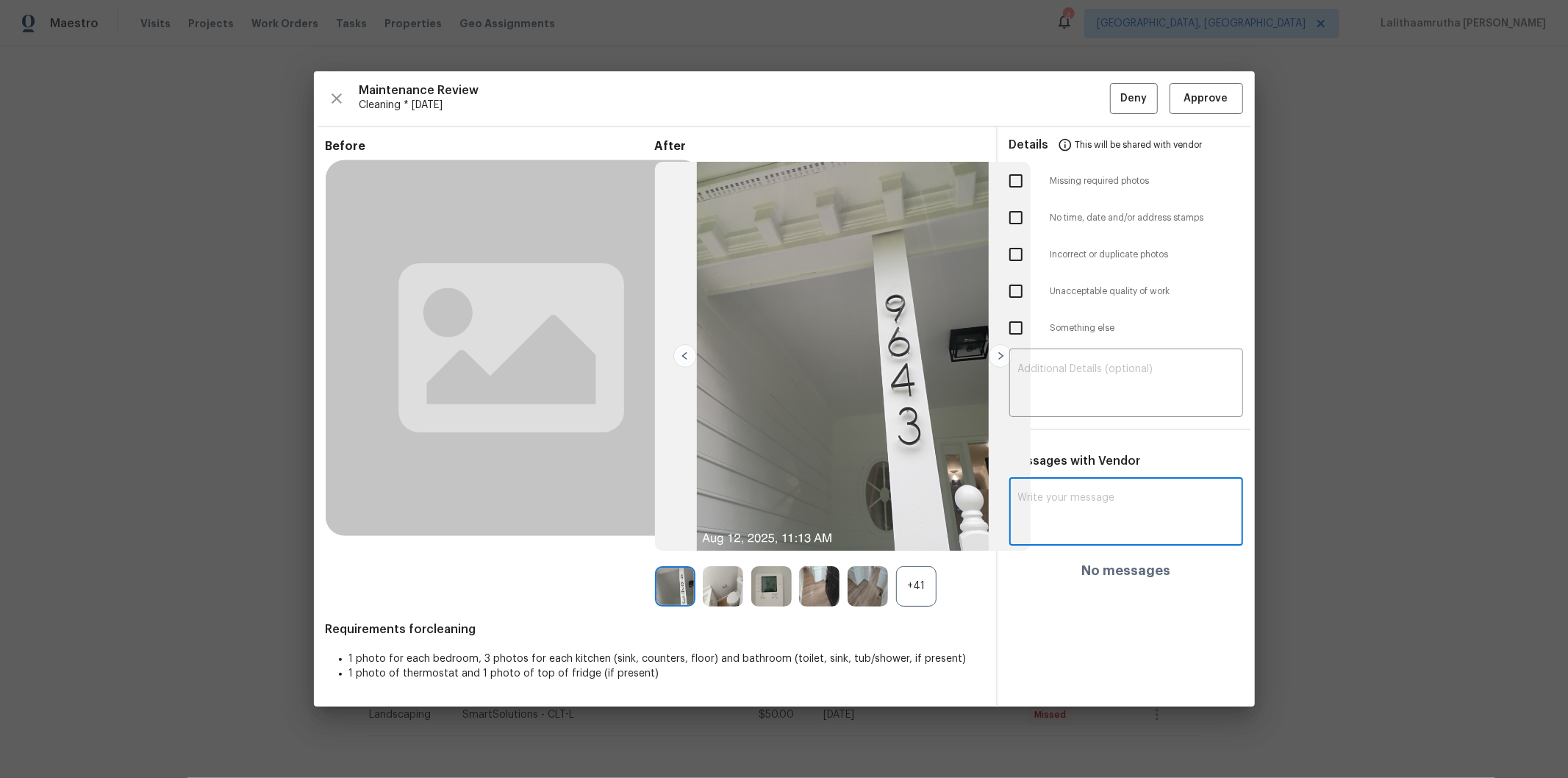
click at [1115, 519] on textarea at bounding box center [1127, 514] width 216 height 42
paste textarea "Maintenance Audit Team: Hello! Unfortunately, this cleaning visit completed on …"
type textarea "Maintenance Audit Team: Hello! Unfortunately, this cleaning visit completed on …"
click at [1070, 406] on div "​" at bounding box center [1127, 384] width 234 height 64
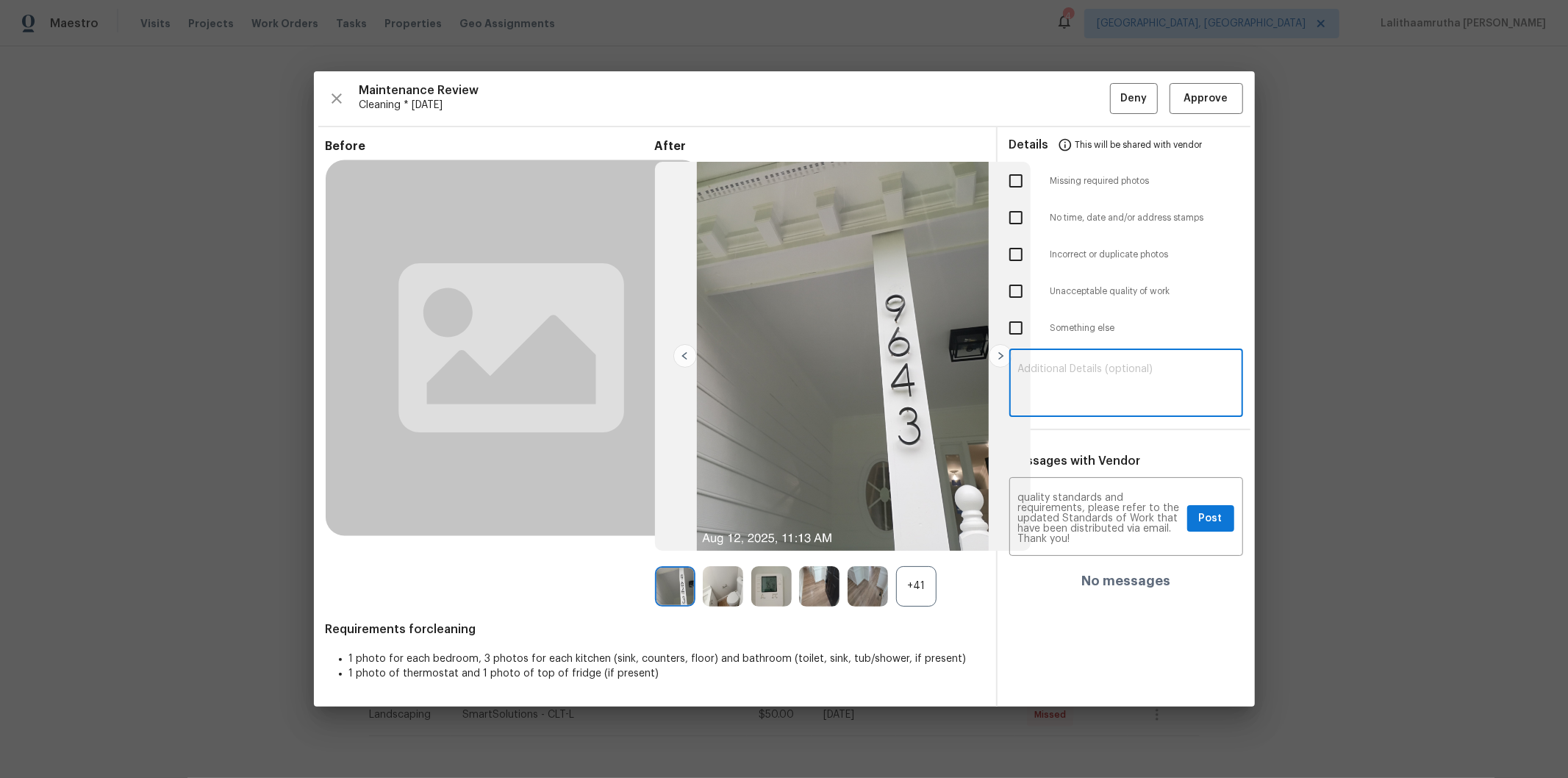
paste textarea "Maintenance Audit Team: Hello! Unfortunately, this cleaning visit completed on …"
type textarea "Maintenance Audit Team: Hello! Unfortunately, this cleaning visit completed on …"
click at [1019, 174] on input "checkbox" at bounding box center [1016, 180] width 31 height 31
checkbox input "true"
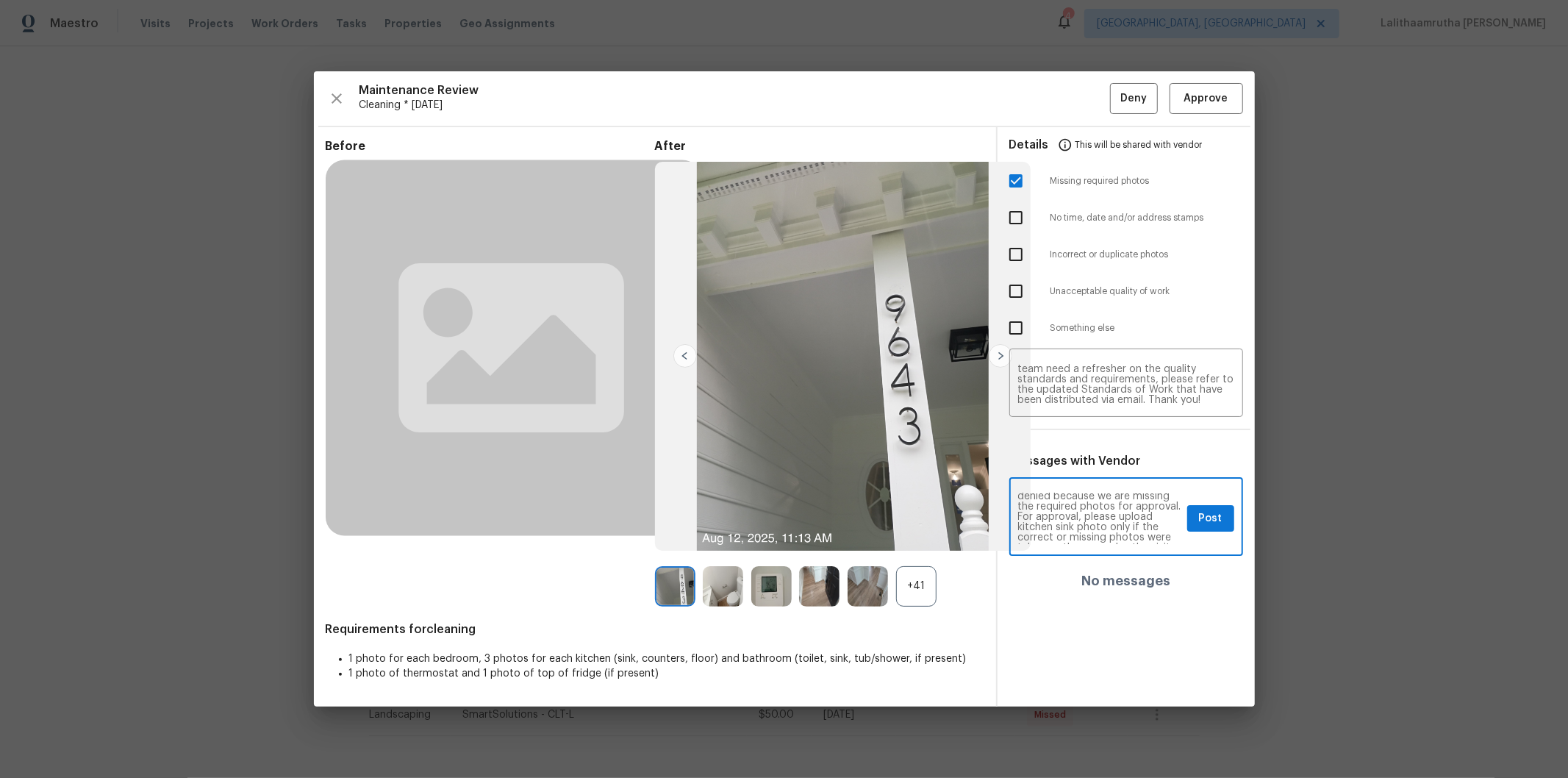
scroll to position [64, 0]
click at [1115, 523] on button "Post" at bounding box center [1211, 518] width 48 height 27
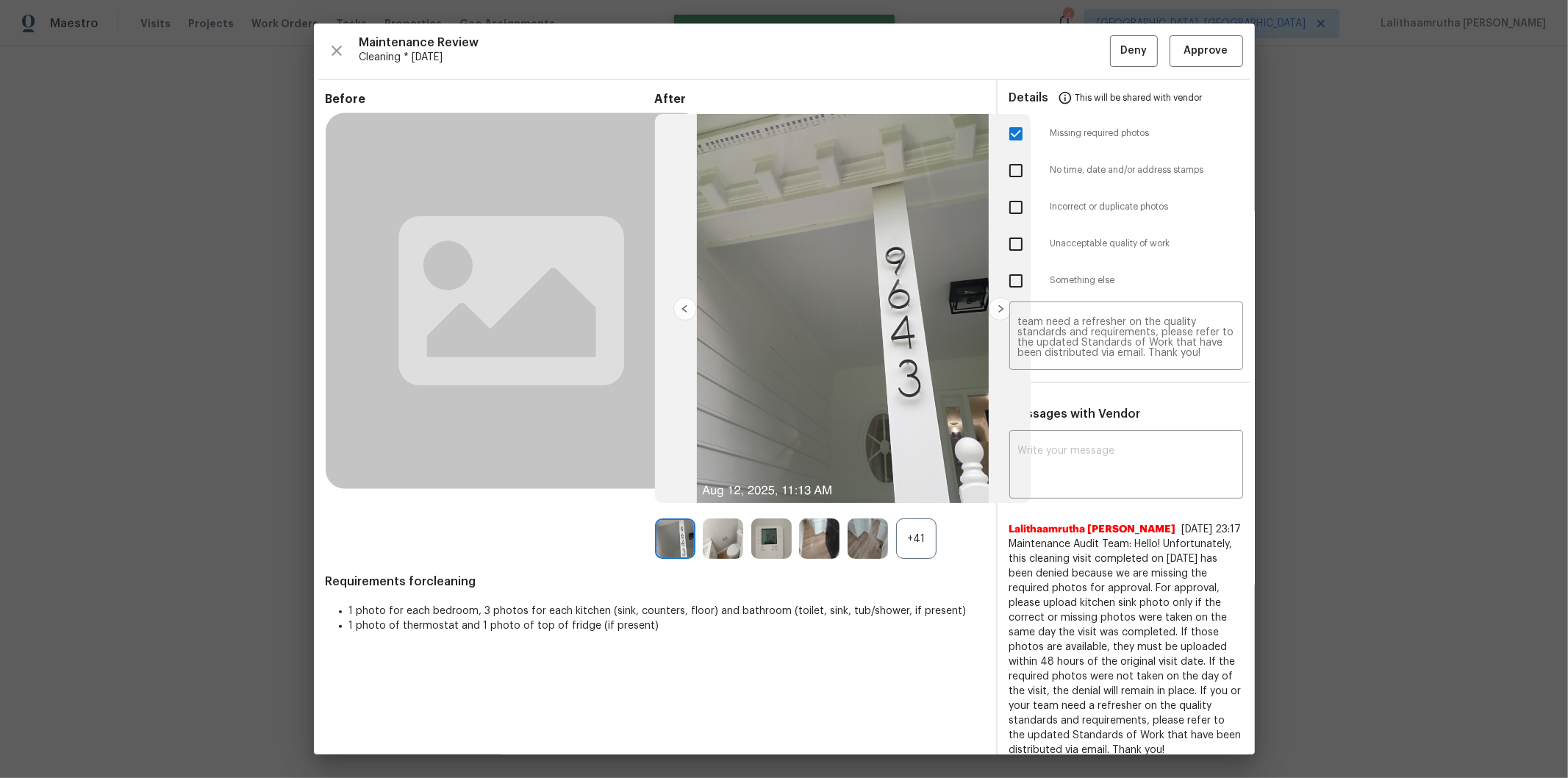
scroll to position [0, 0]
click at [1115, 43] on span "Deny" at bounding box center [1133, 50] width 27 height 19
